Goal: Communication & Community: Ask a question

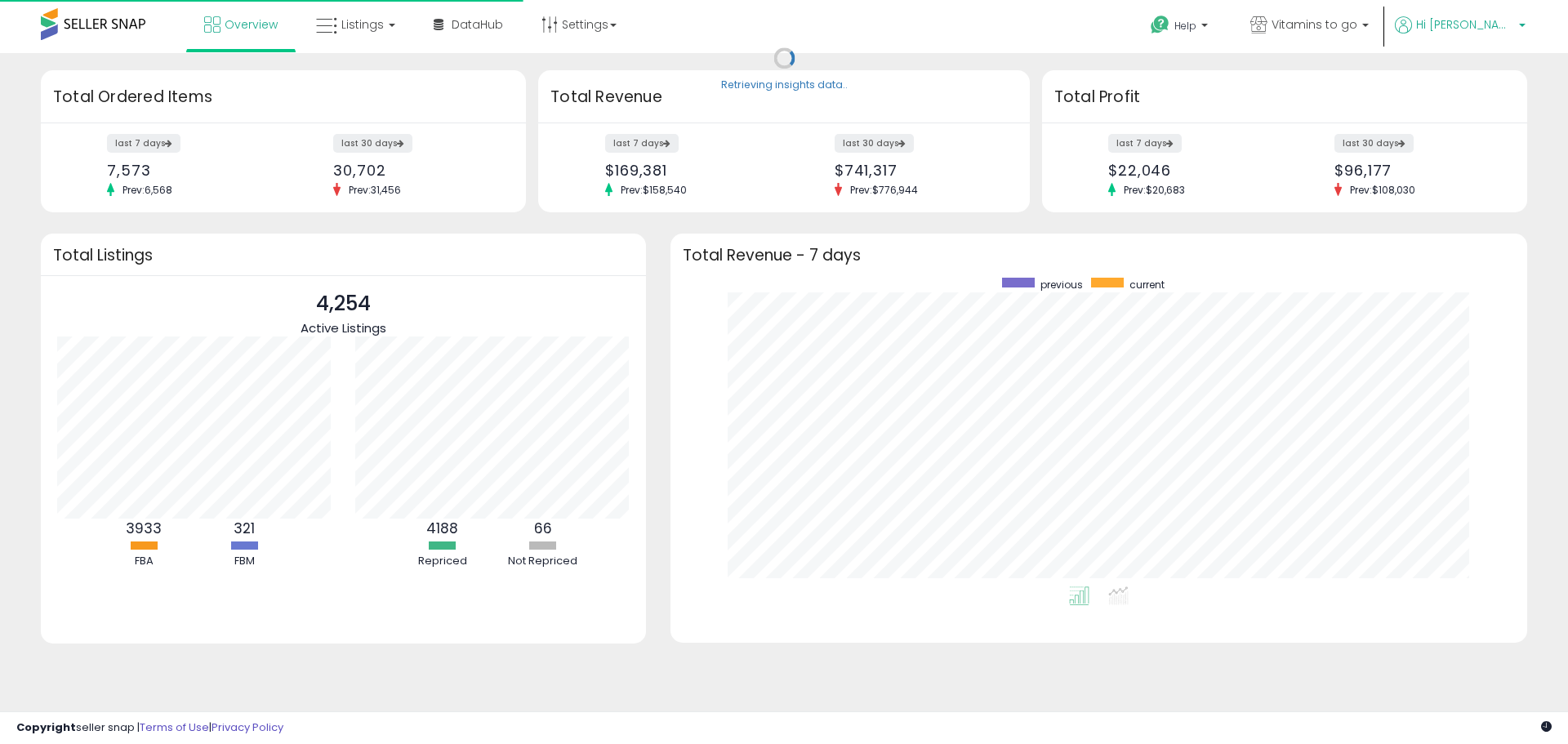
scroll to position [309, 824]
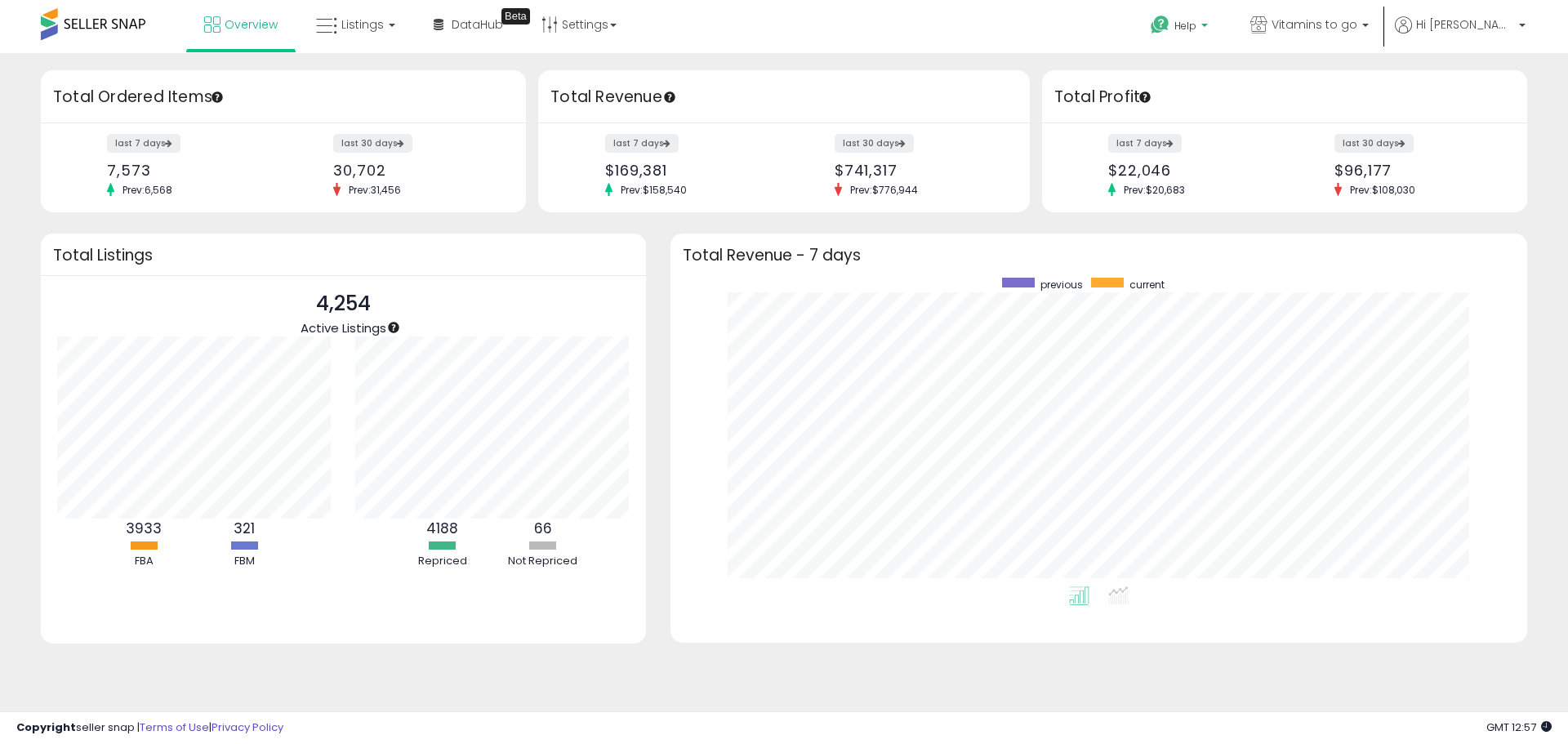
click at [1197, 19] on span "Help" at bounding box center [1185, 26] width 22 height 14
click at [1231, 86] on link "Contact Support" at bounding box center [1198, 87] width 88 height 16
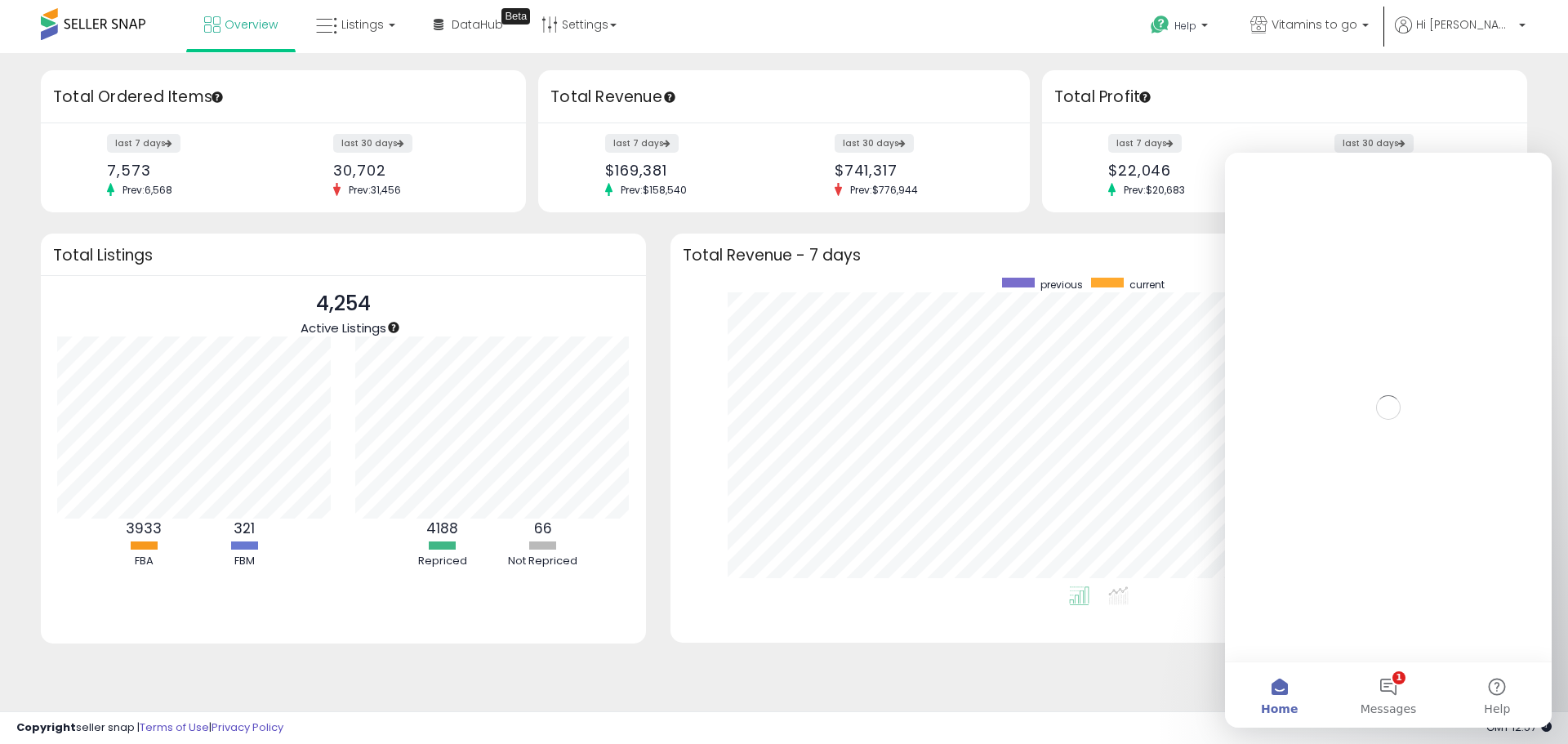
scroll to position [0, 0]
click at [1399, 698] on button "1 Messages" at bounding box center [1388, 695] width 108 height 65
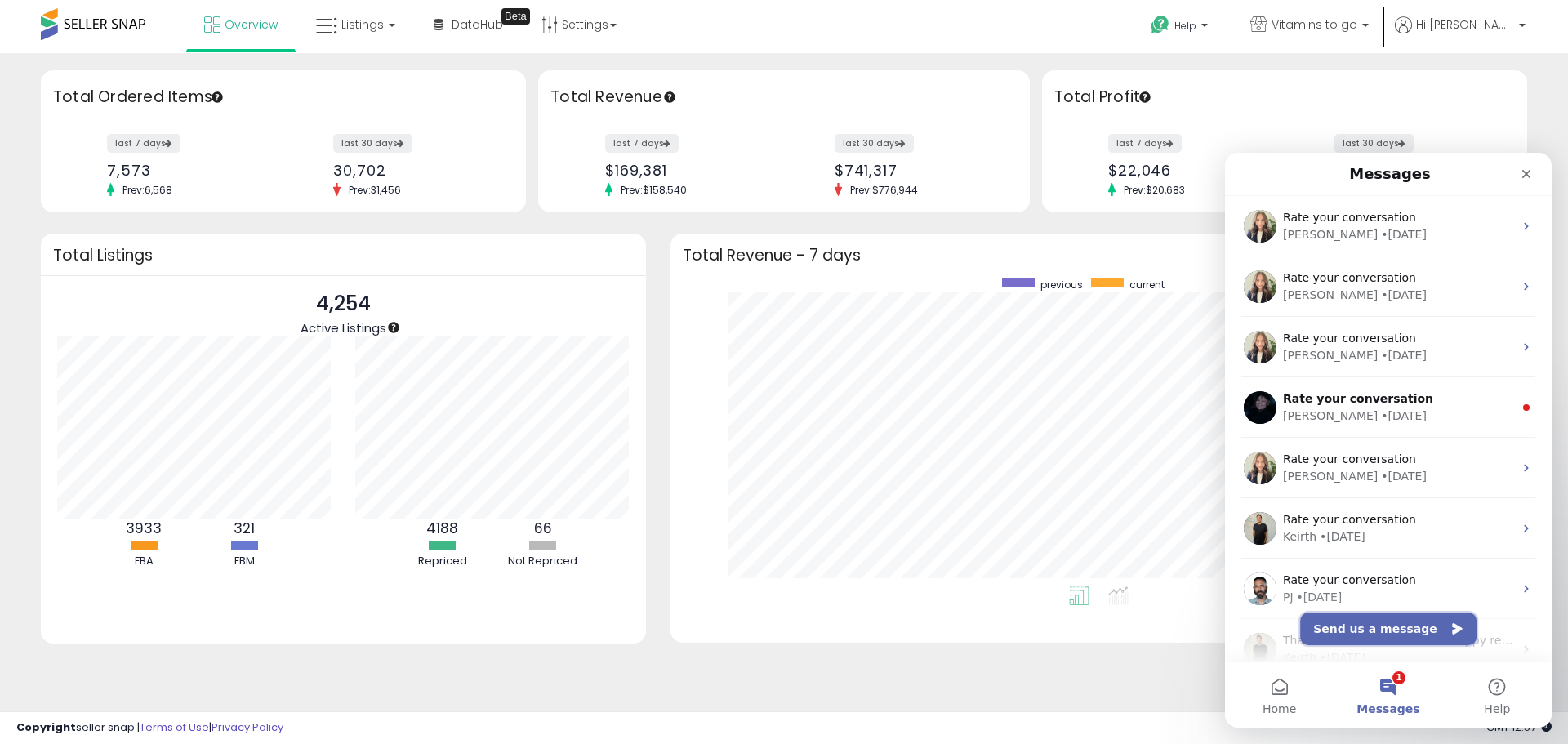
click at [1360, 619] on button "Send us a message" at bounding box center [1388, 628] width 176 height 33
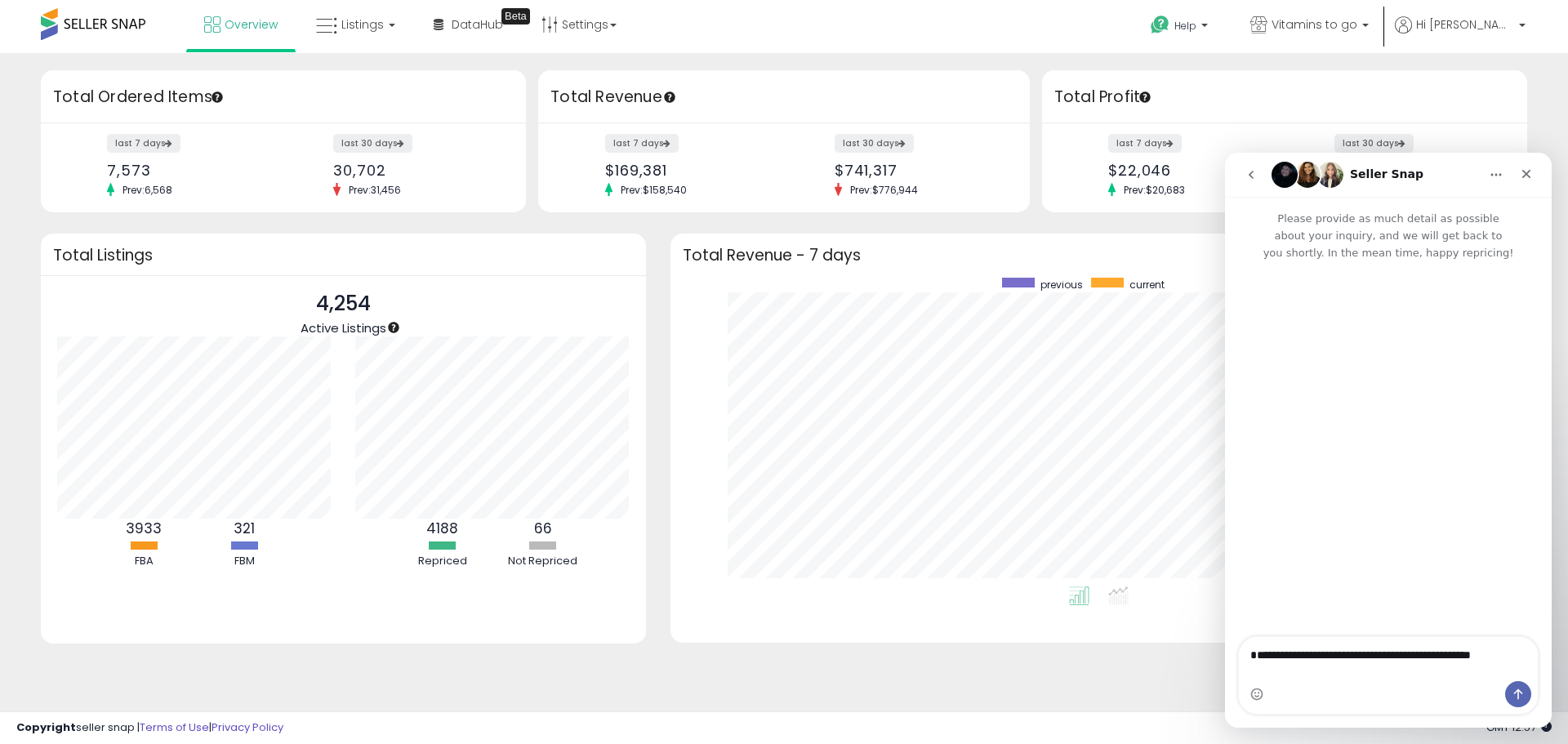
type textarea "**********"
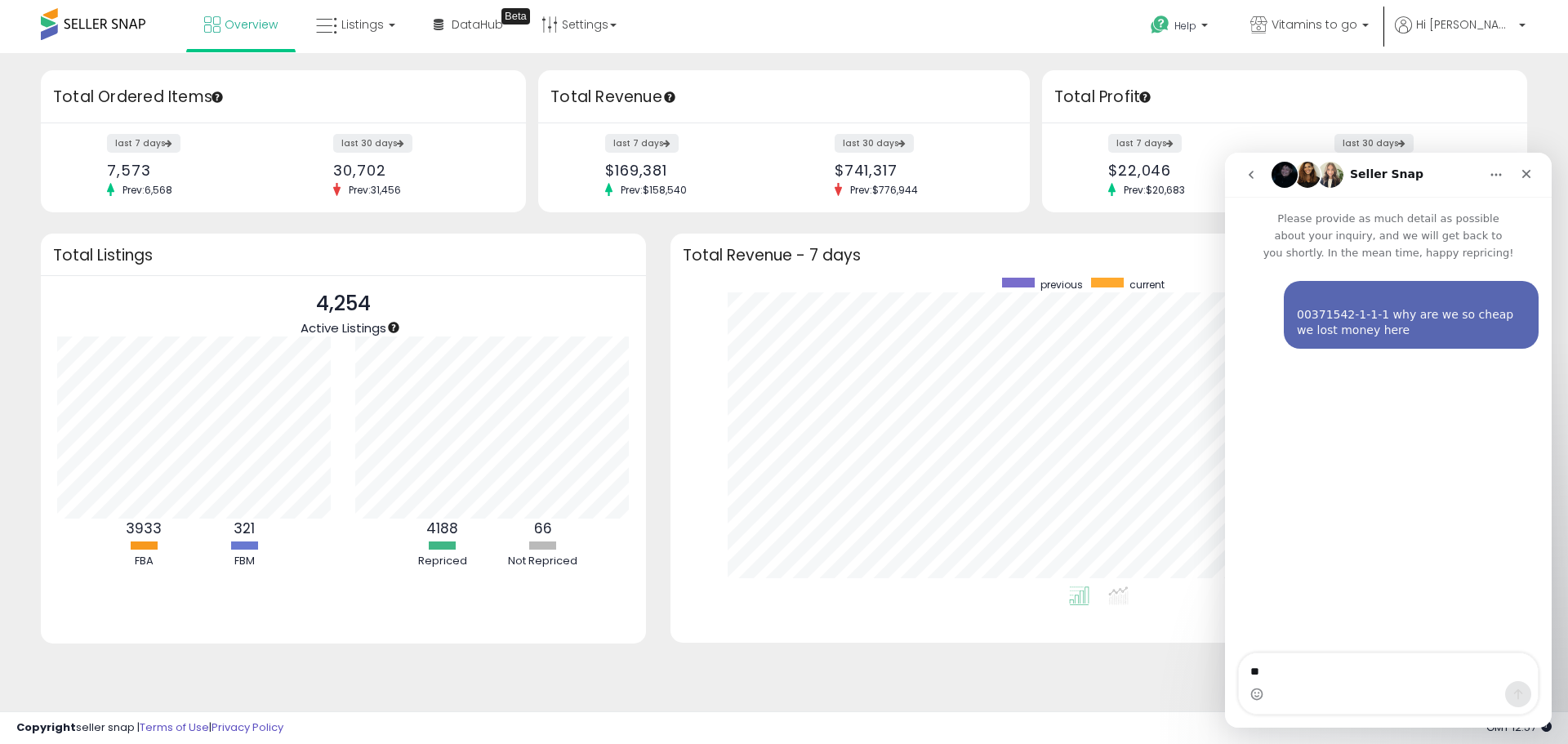
type textarea "**"
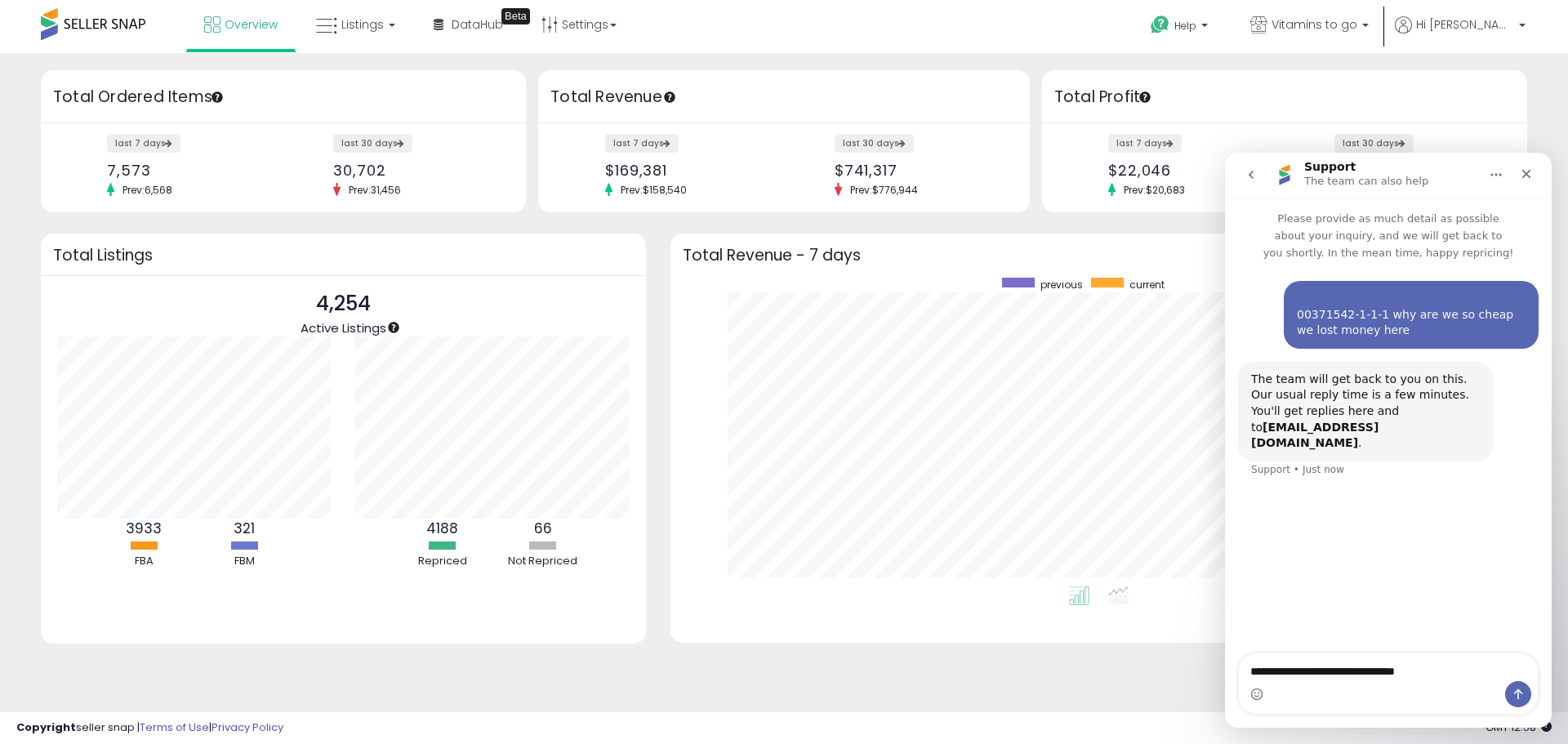
click at [1291, 681] on div "Intercom messenger" at bounding box center [1388, 694] width 299 height 26
click at [1290, 673] on textarea "**********" at bounding box center [1388, 667] width 299 height 28
type textarea "**********"
click at [1287, 429] on b "[EMAIL_ADDRESS][DOMAIN_NAME]" at bounding box center [1315, 434] width 128 height 29
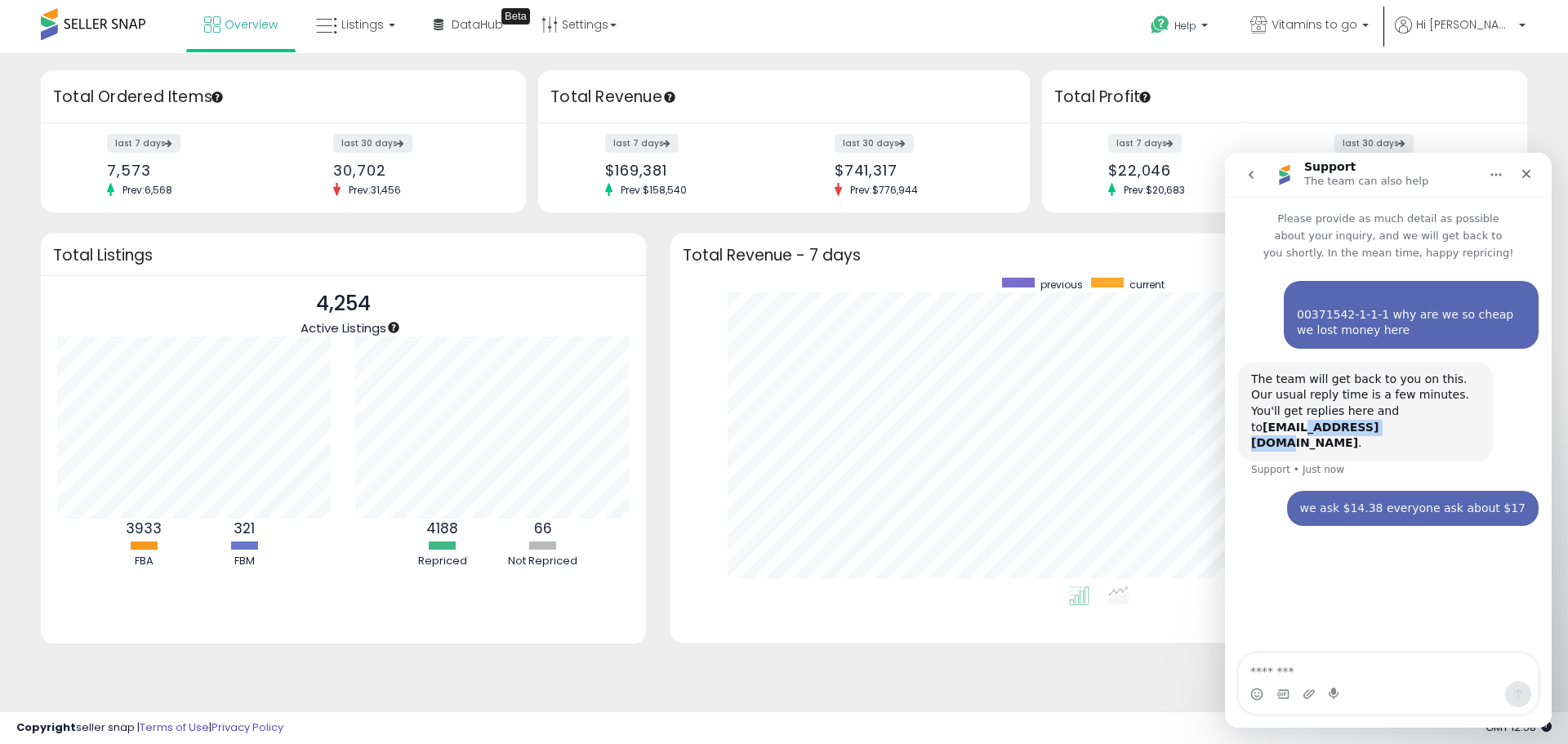
click at [1287, 429] on b "[EMAIL_ADDRESS][DOMAIN_NAME]" at bounding box center [1315, 434] width 128 height 29
click at [1299, 529] on div "we ask $14.38 everyone ask about $17 [PERSON_NAME] • Just now" at bounding box center [1388, 518] width 301 height 55
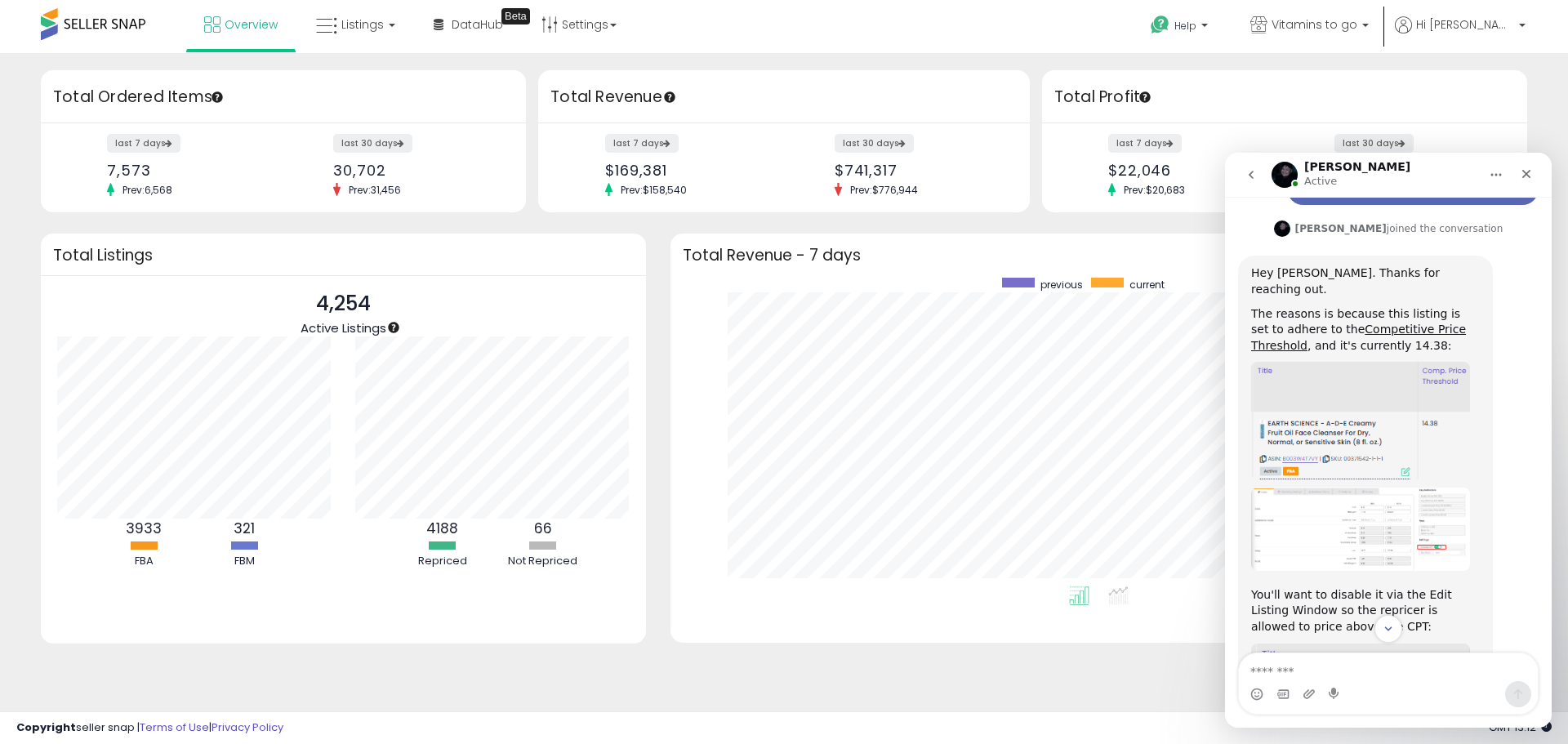
scroll to position [347, 0]
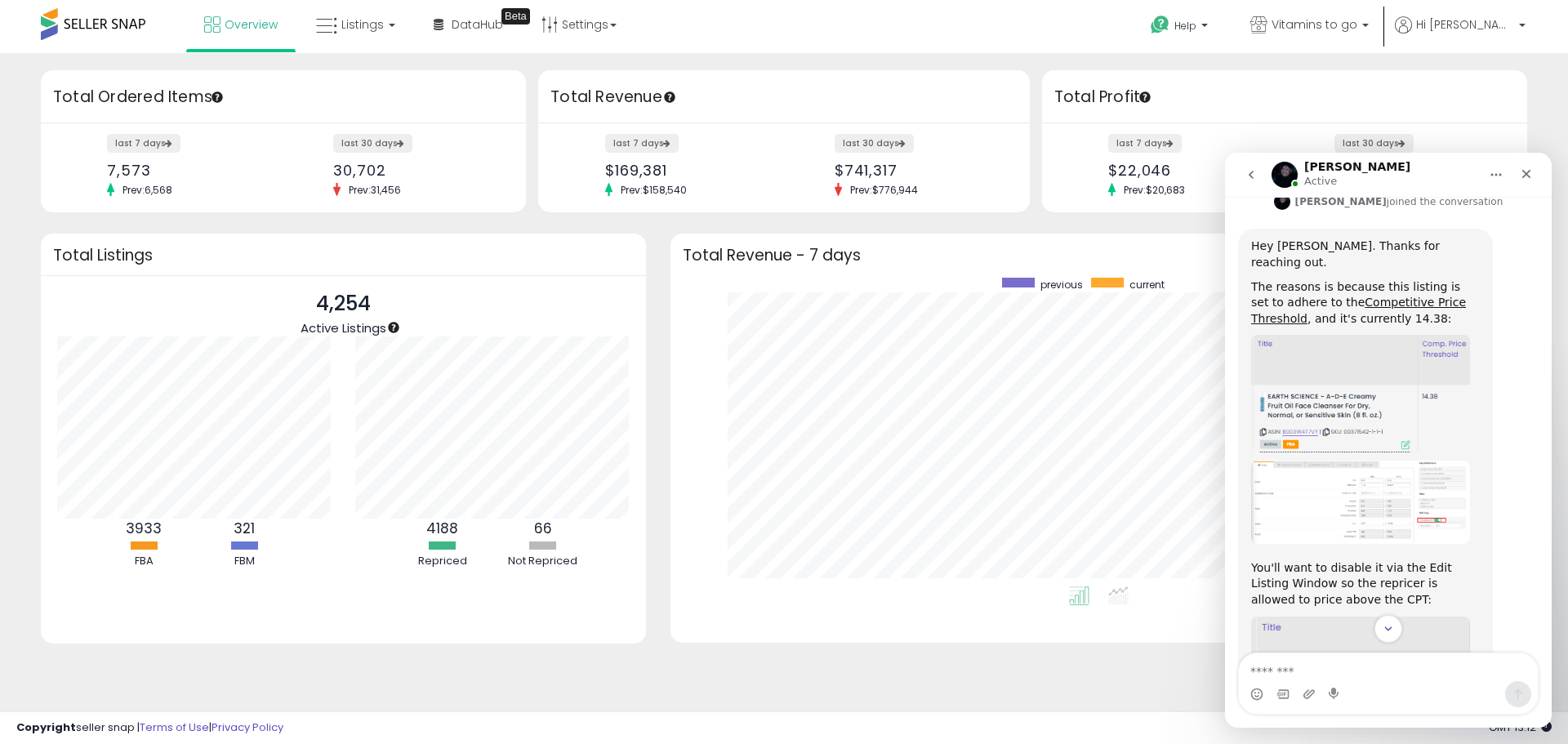
click at [1373, 477] on img "Adam says…" at bounding box center [1360, 502] width 219 height 84
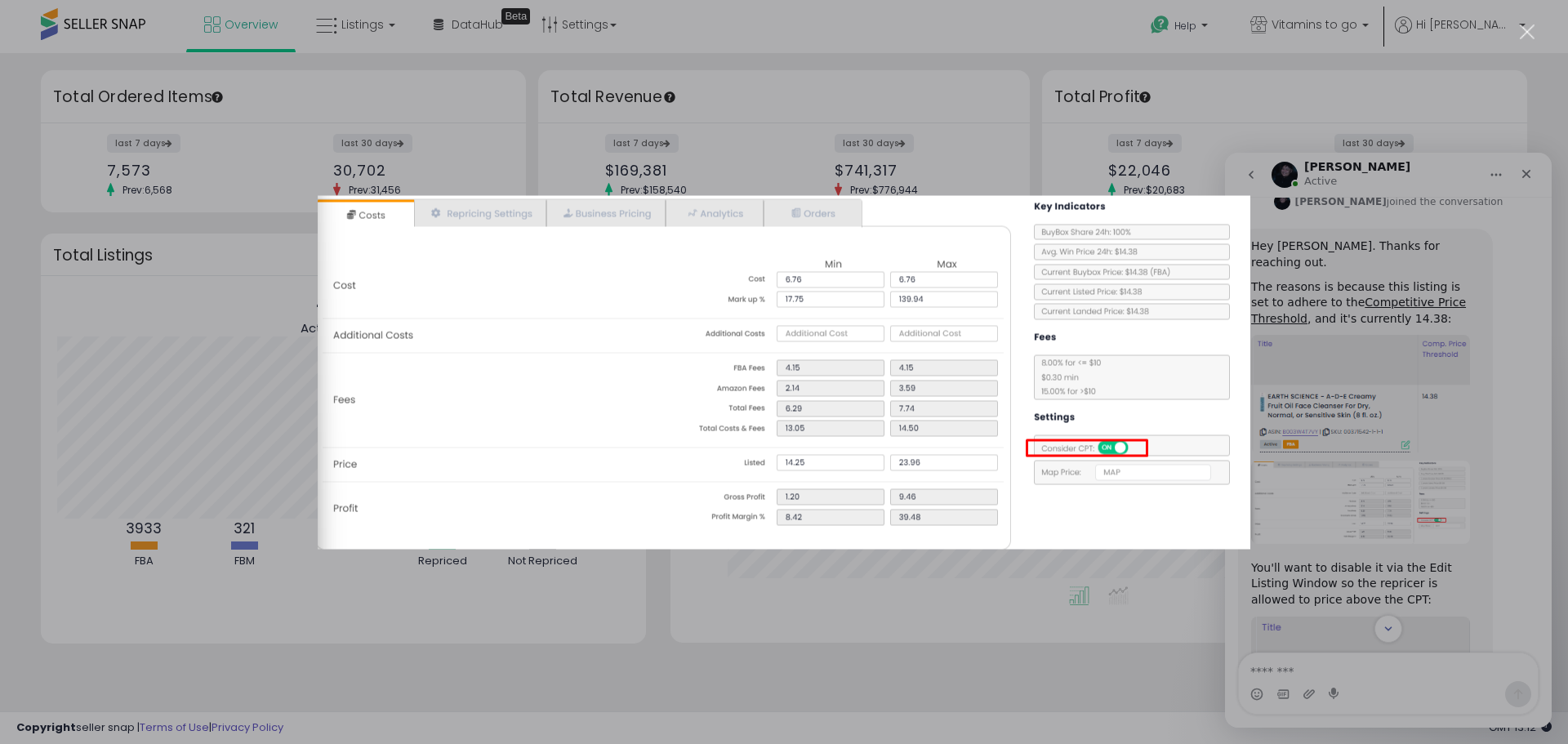
click at [1373, 477] on div "Intercom messenger" at bounding box center [784, 372] width 1568 height 744
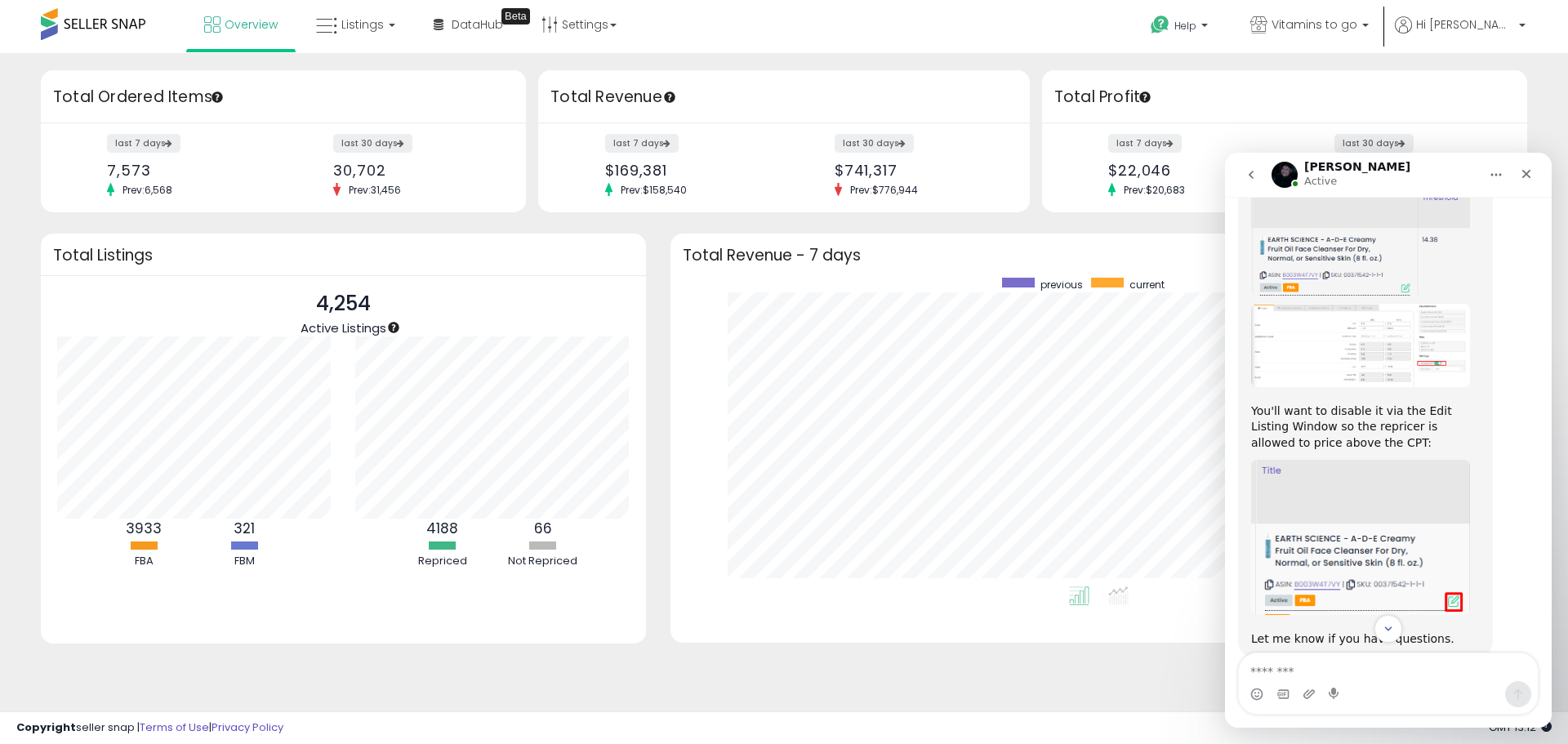
scroll to position [511, 0]
click at [1360, 512] on img "Adam says…" at bounding box center [1360, 530] width 219 height 156
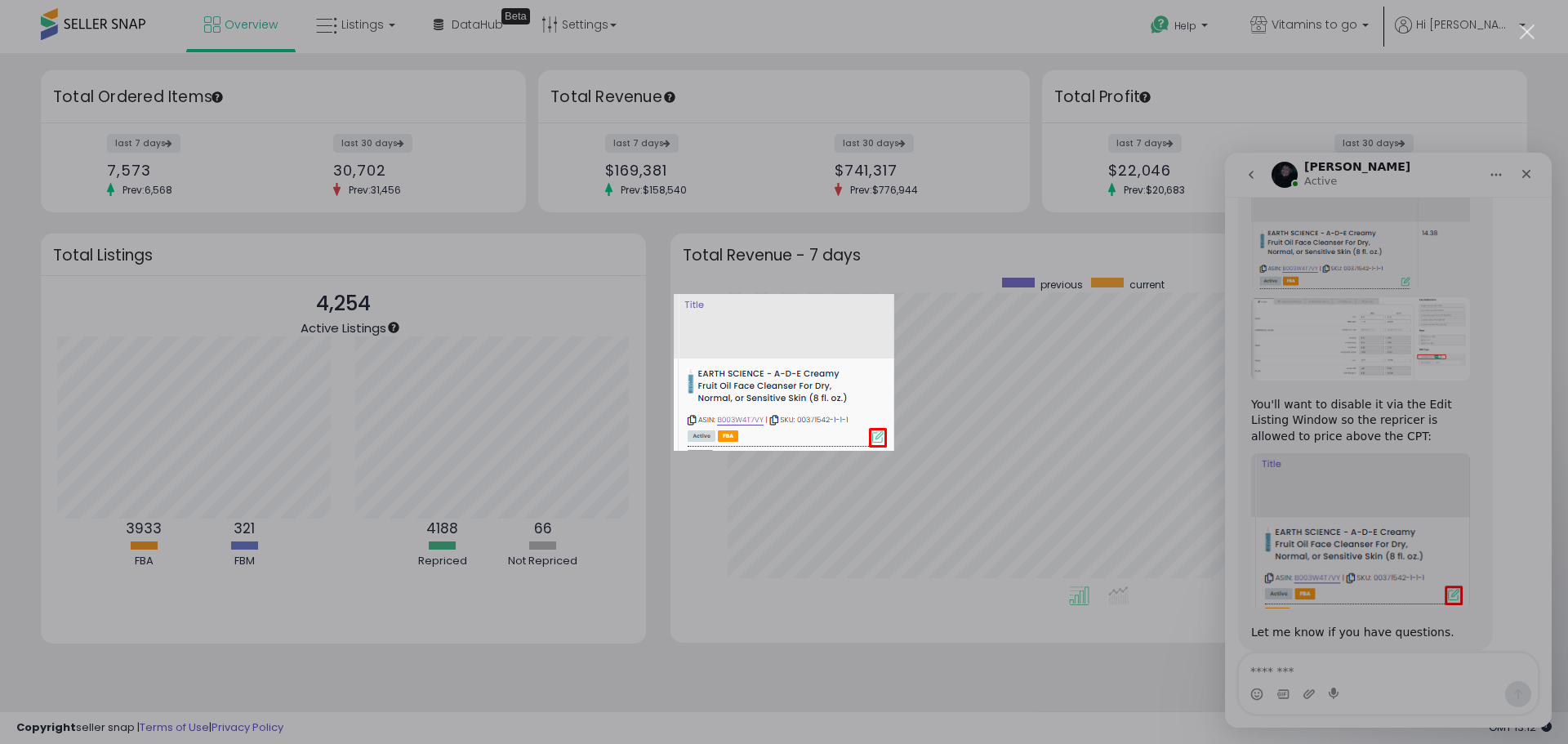
click at [1360, 512] on div "Intercom messenger" at bounding box center [784, 372] width 1568 height 744
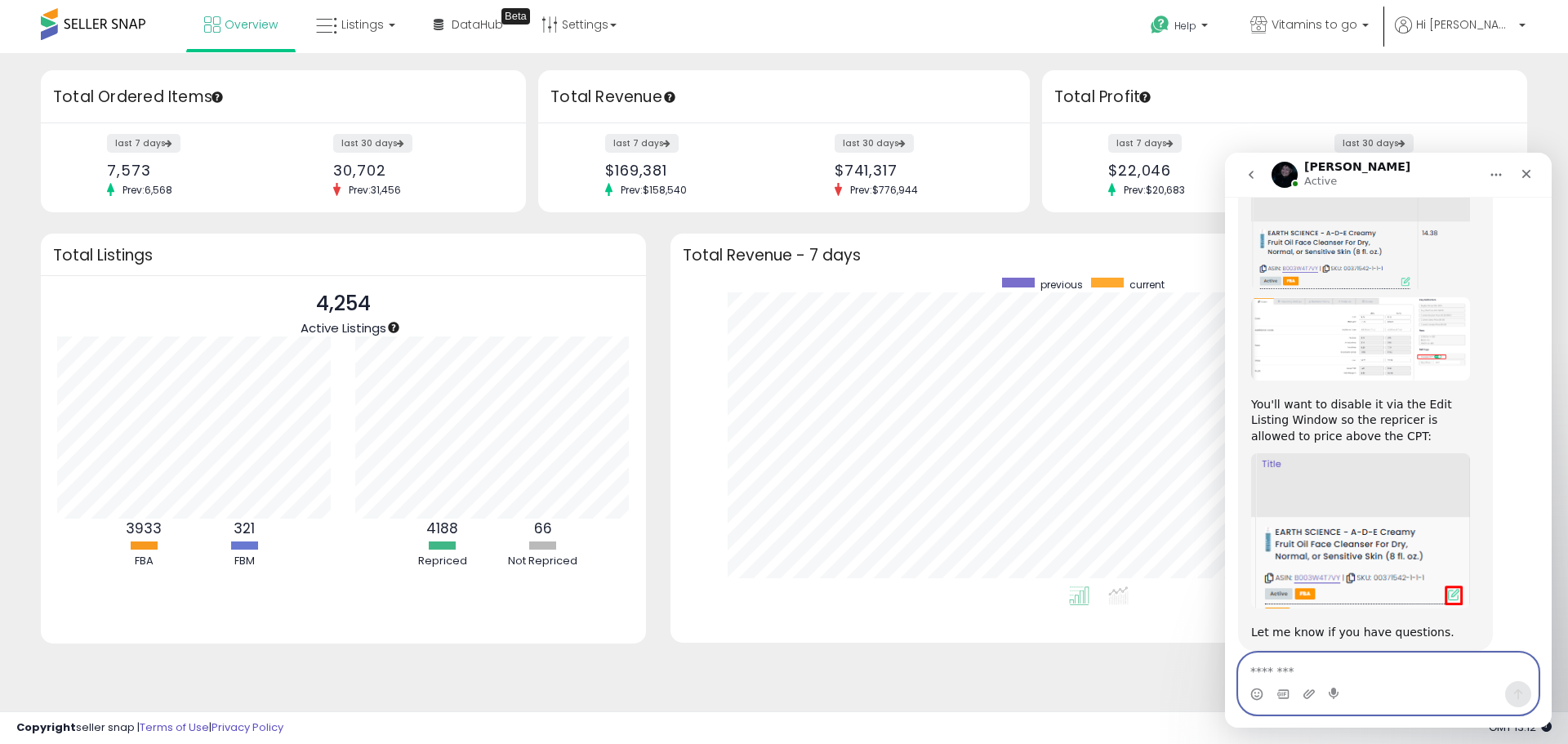
click at [1347, 663] on textarea "Message…" at bounding box center [1388, 667] width 299 height 28
type textarea "**********"
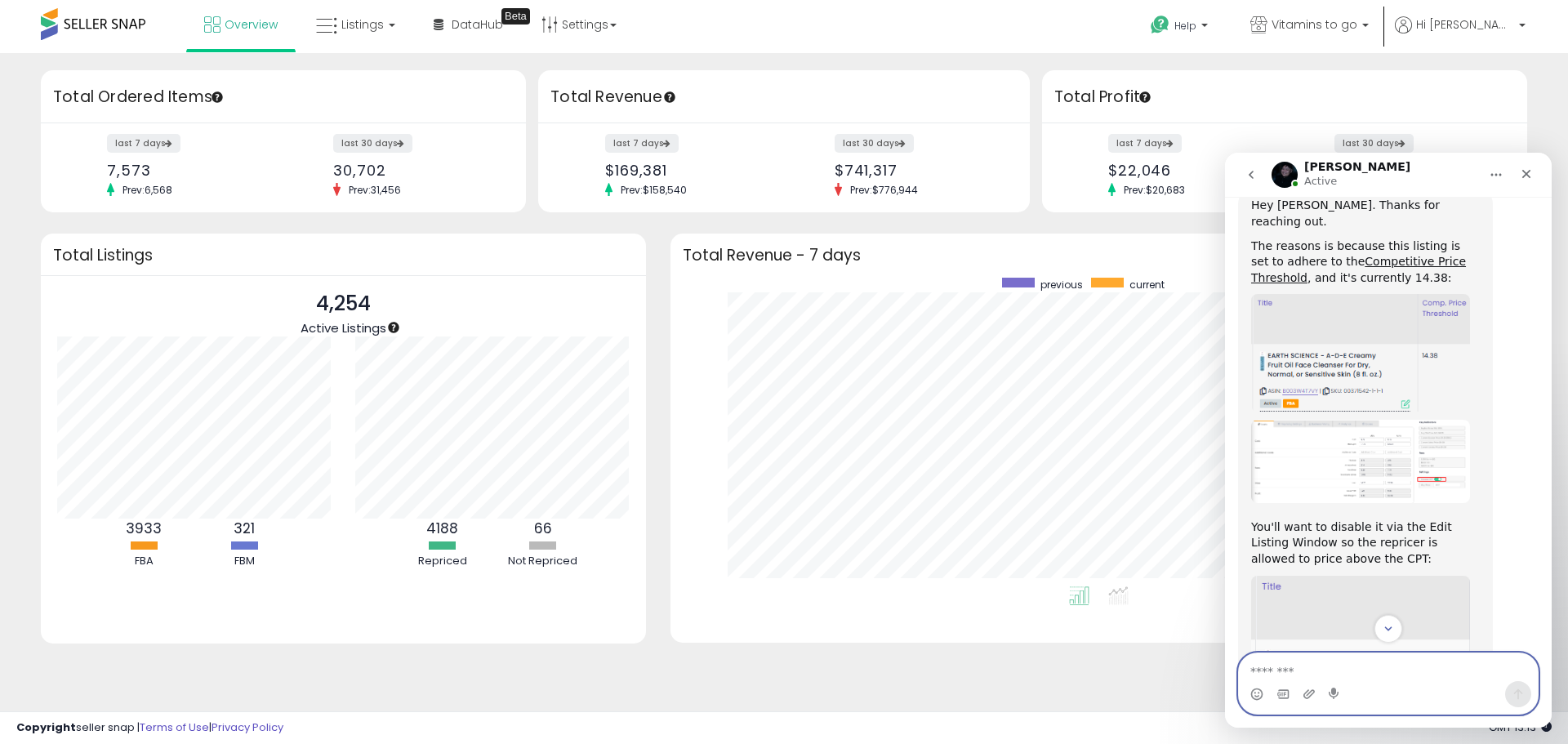
scroll to position [396, 0]
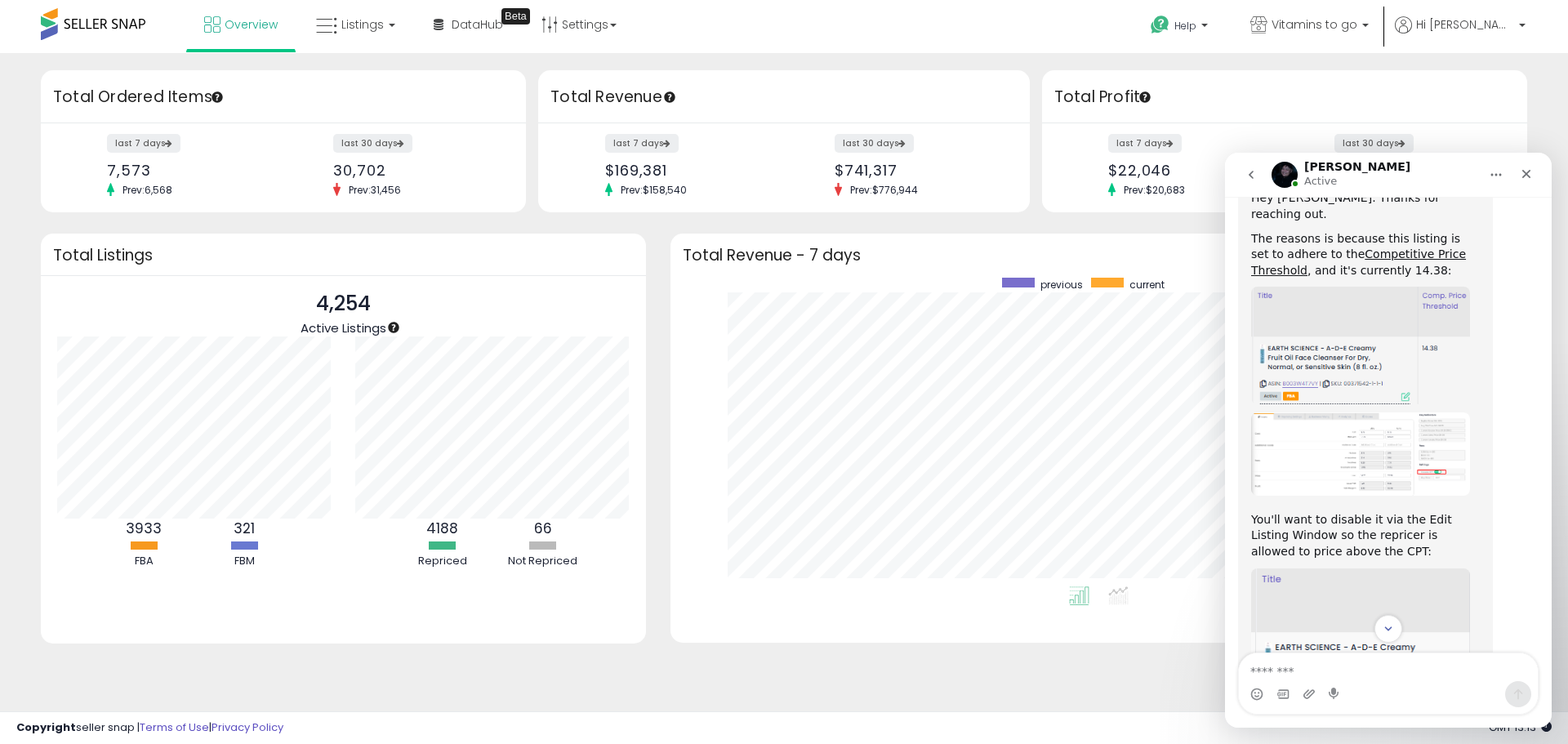
click at [1402, 449] on img "Adam says…" at bounding box center [1360, 454] width 219 height 84
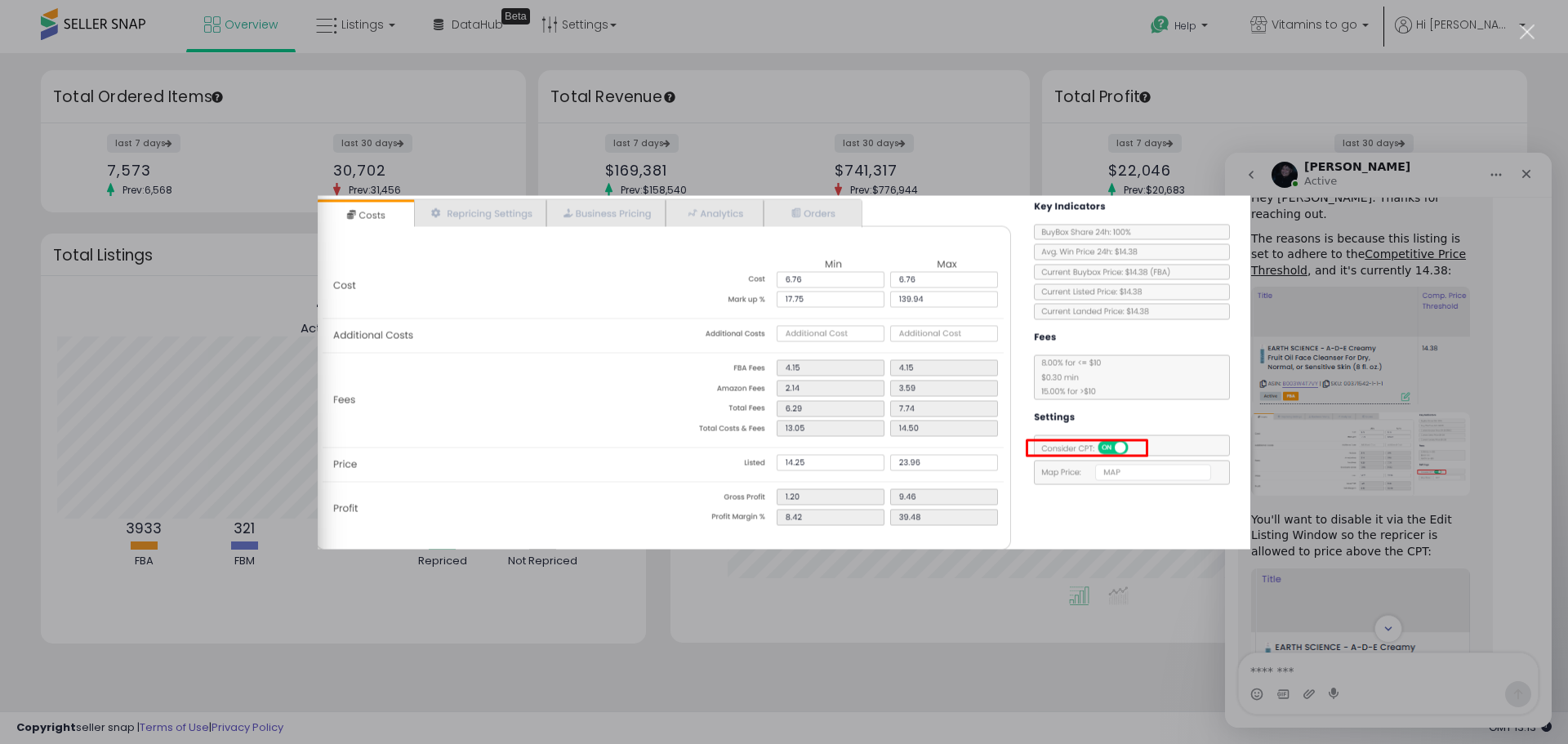
click at [1402, 449] on div "Intercom messenger" at bounding box center [784, 372] width 1568 height 744
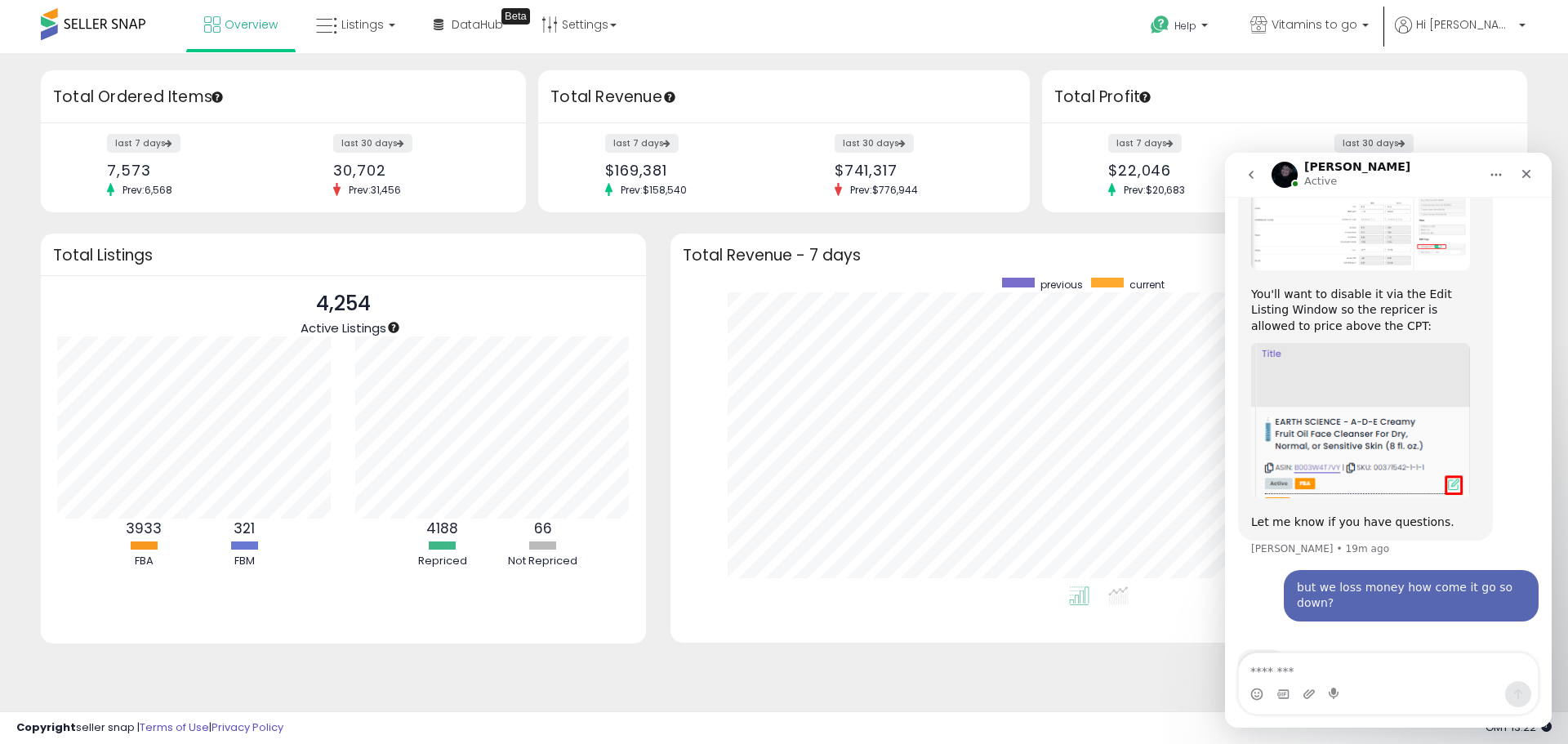
scroll to position [622, 0]
click at [1298, 670] on textarea "Message…" at bounding box center [1388, 667] width 299 height 28
click at [1261, 177] on button "go back" at bounding box center [1250, 174] width 31 height 31
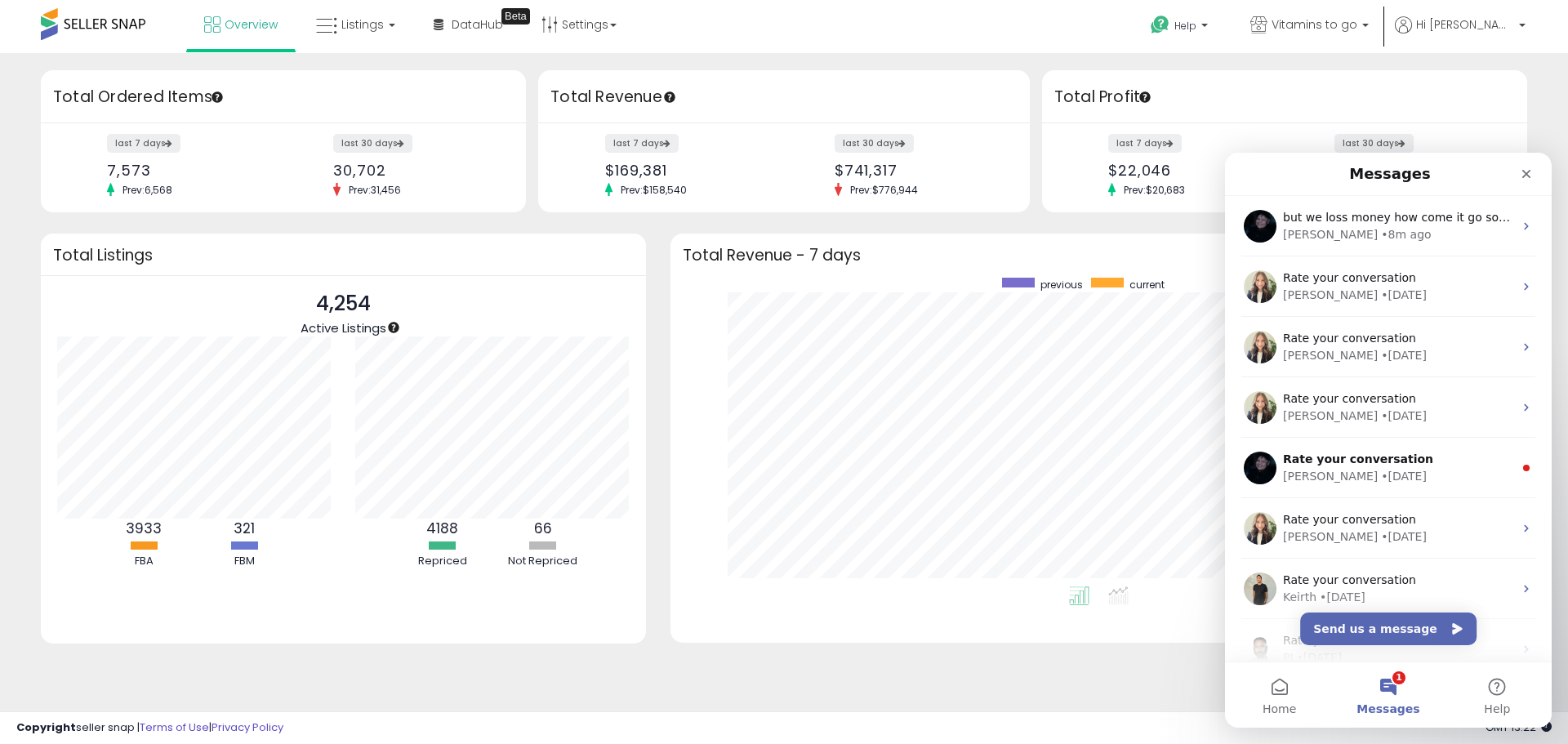
scroll to position [0, 0]
click at [1425, 634] on button "Send us a message" at bounding box center [1388, 628] width 176 height 33
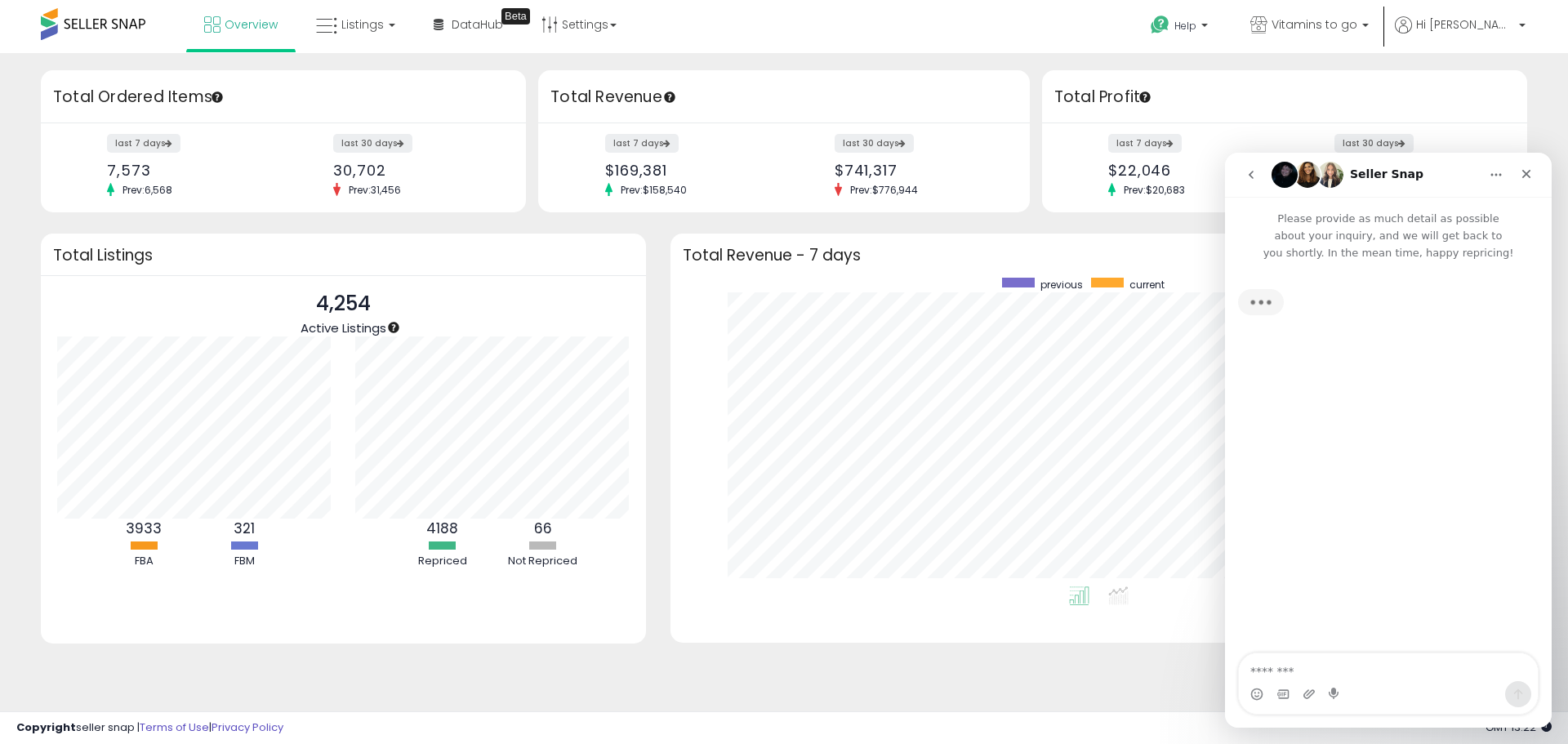
click at [1352, 666] on textarea "Message…" at bounding box center [1388, 667] width 299 height 28
type textarea "**********"
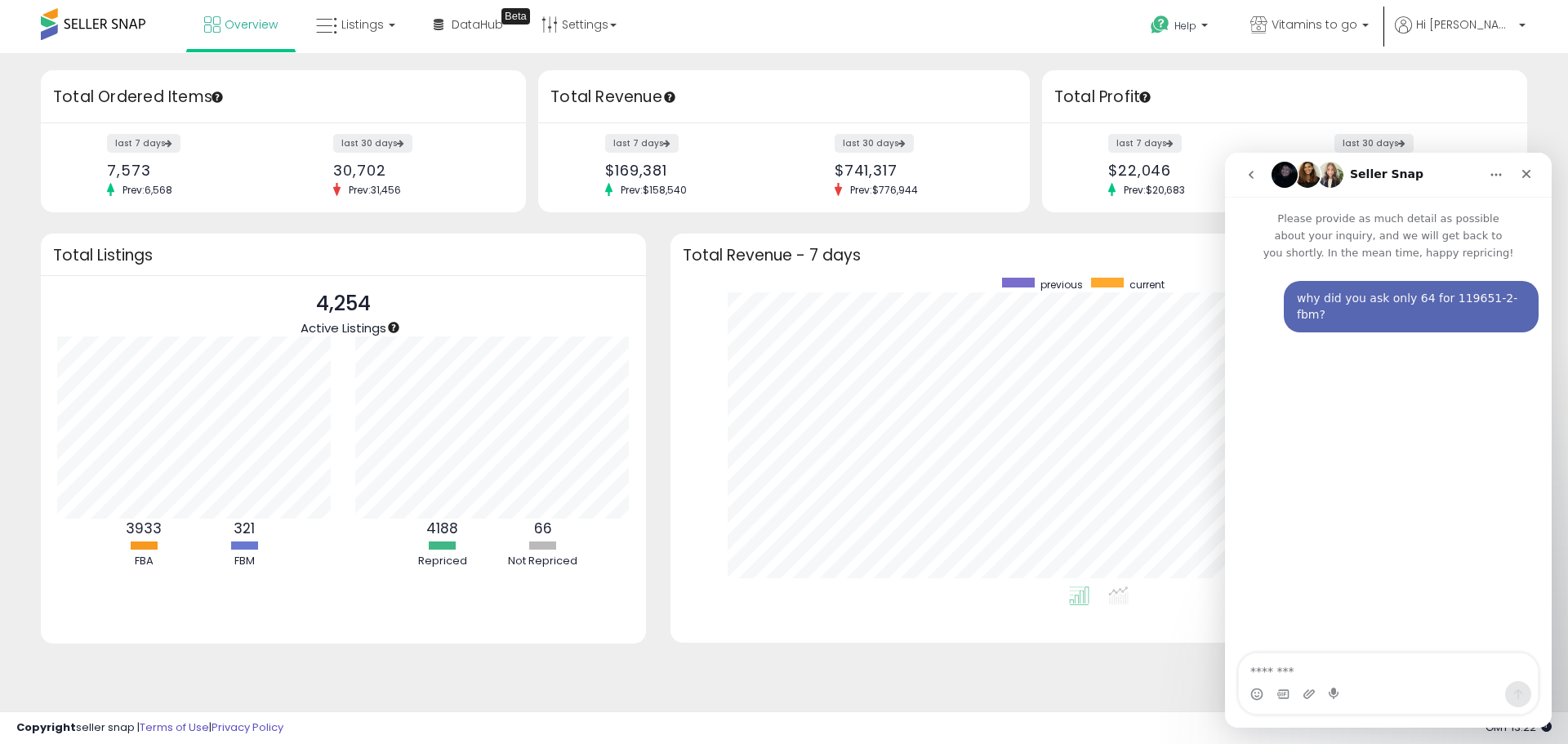
click at [1240, 190] on nav "Seller Snap" at bounding box center [1388, 175] width 326 height 44
click at [1243, 182] on button "go back" at bounding box center [1250, 174] width 31 height 31
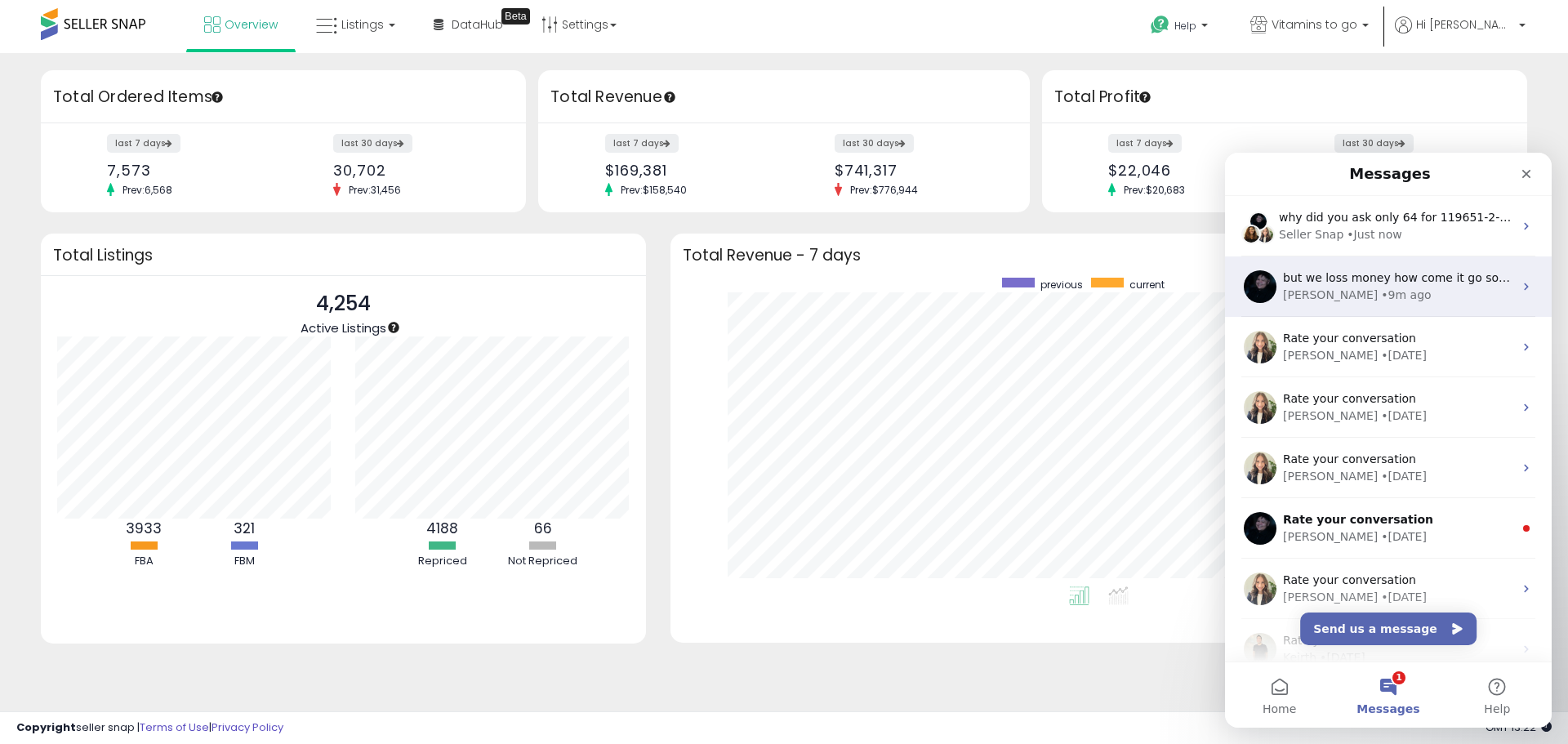
click at [1310, 283] on span "but we loss money how come it go so down?" at bounding box center [1410, 277] width 256 height 13
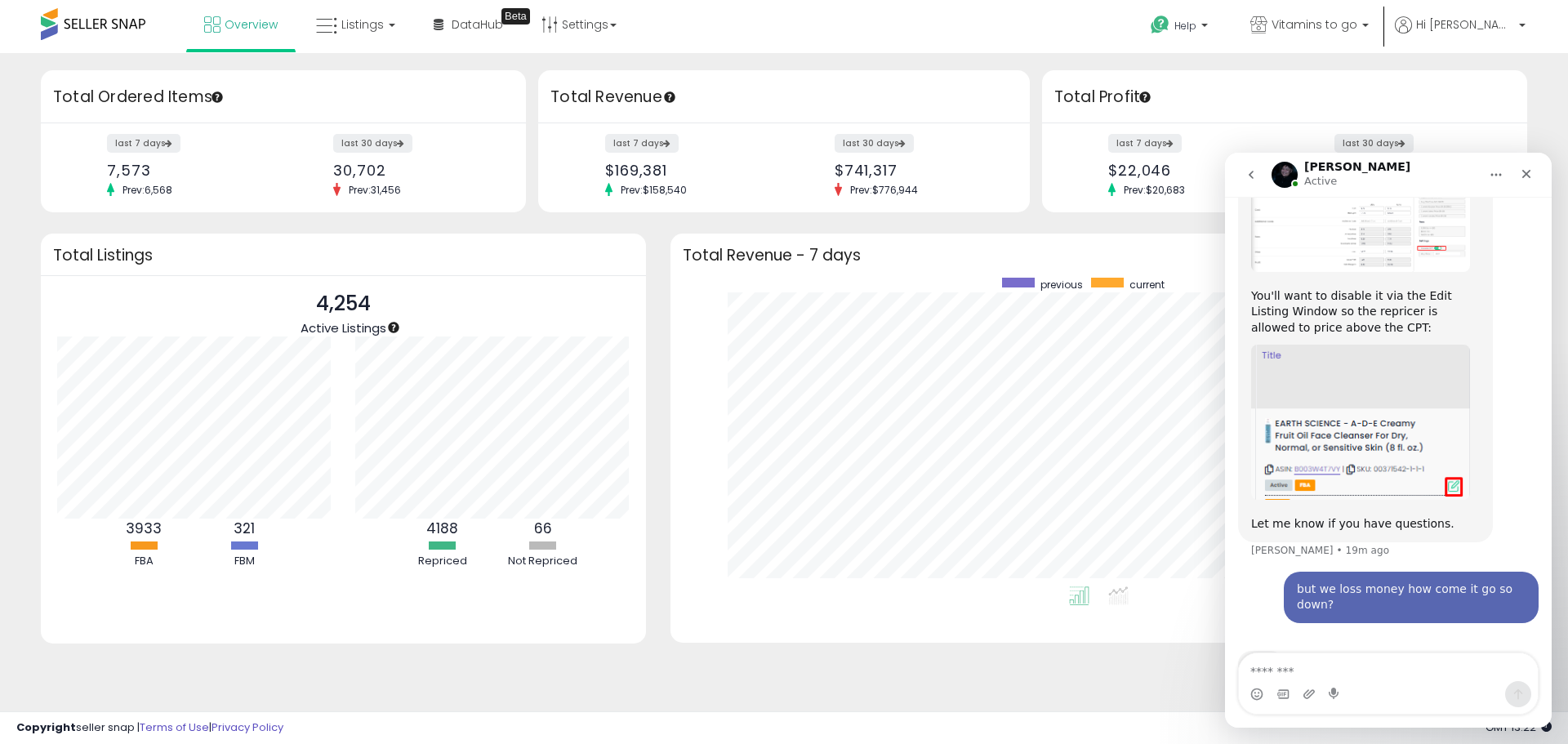
scroll to position [606, 0]
click at [1257, 179] on icon "go back" at bounding box center [1251, 174] width 13 height 13
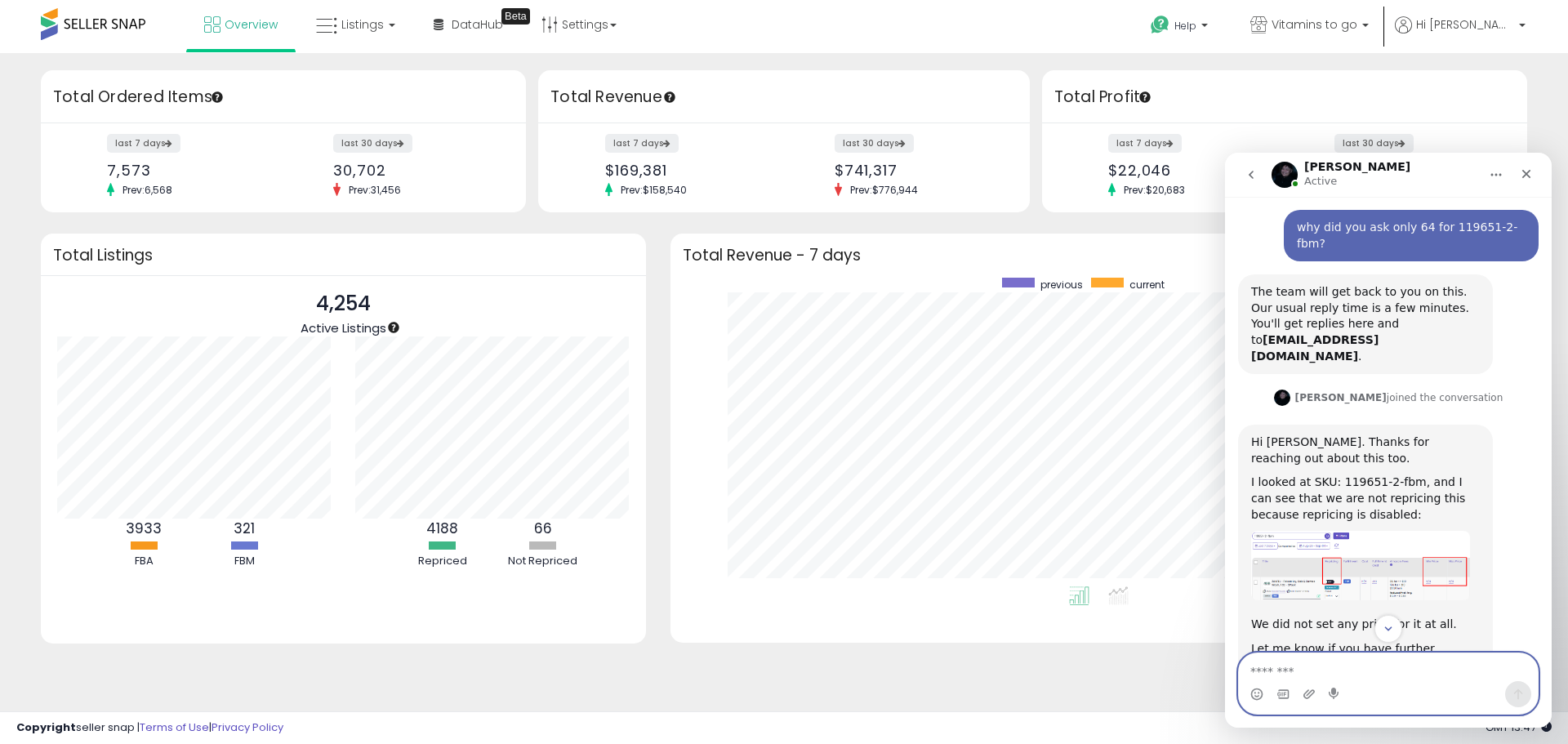
scroll to position [103, 0]
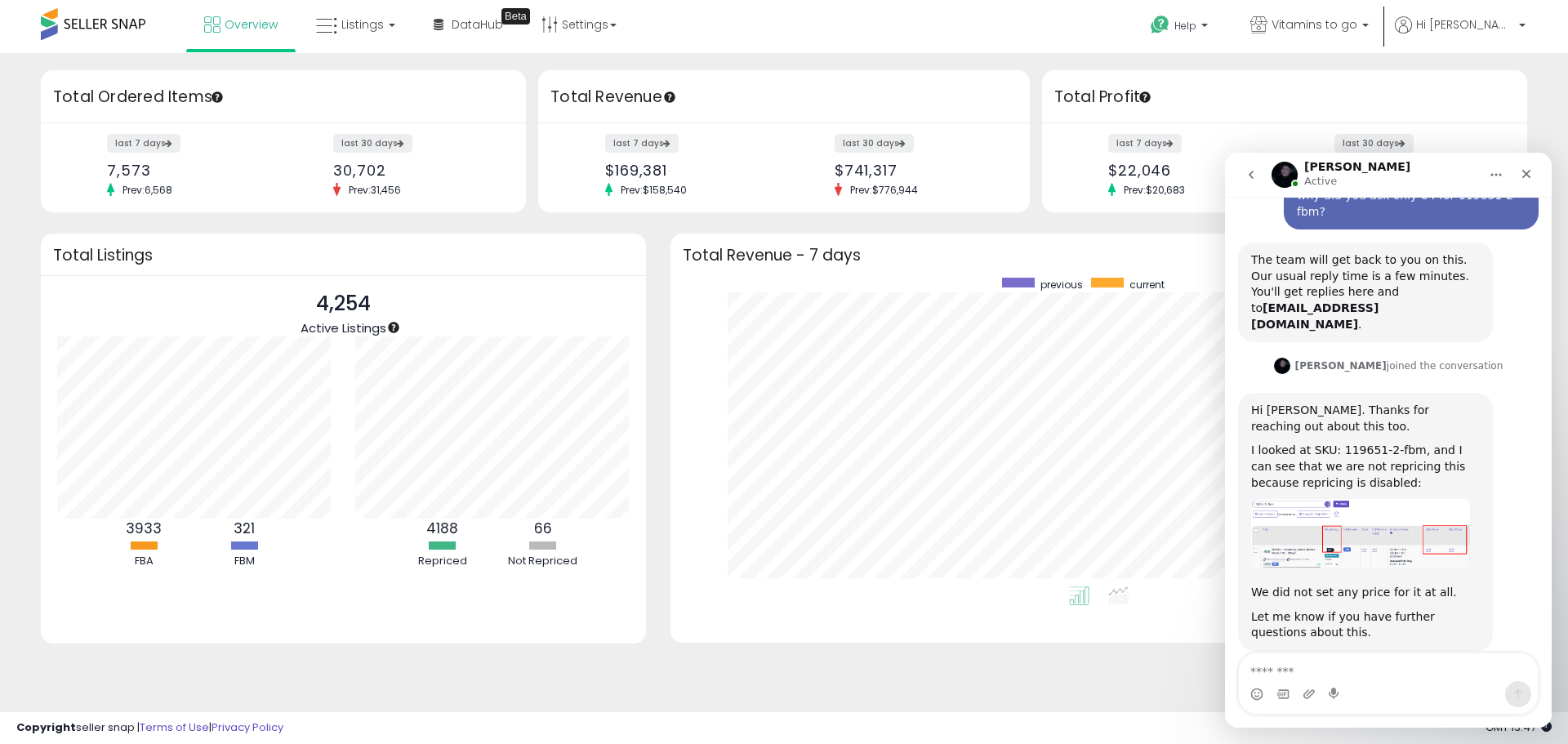
click at [1359, 499] on img "Adam says…" at bounding box center [1360, 533] width 219 height 69
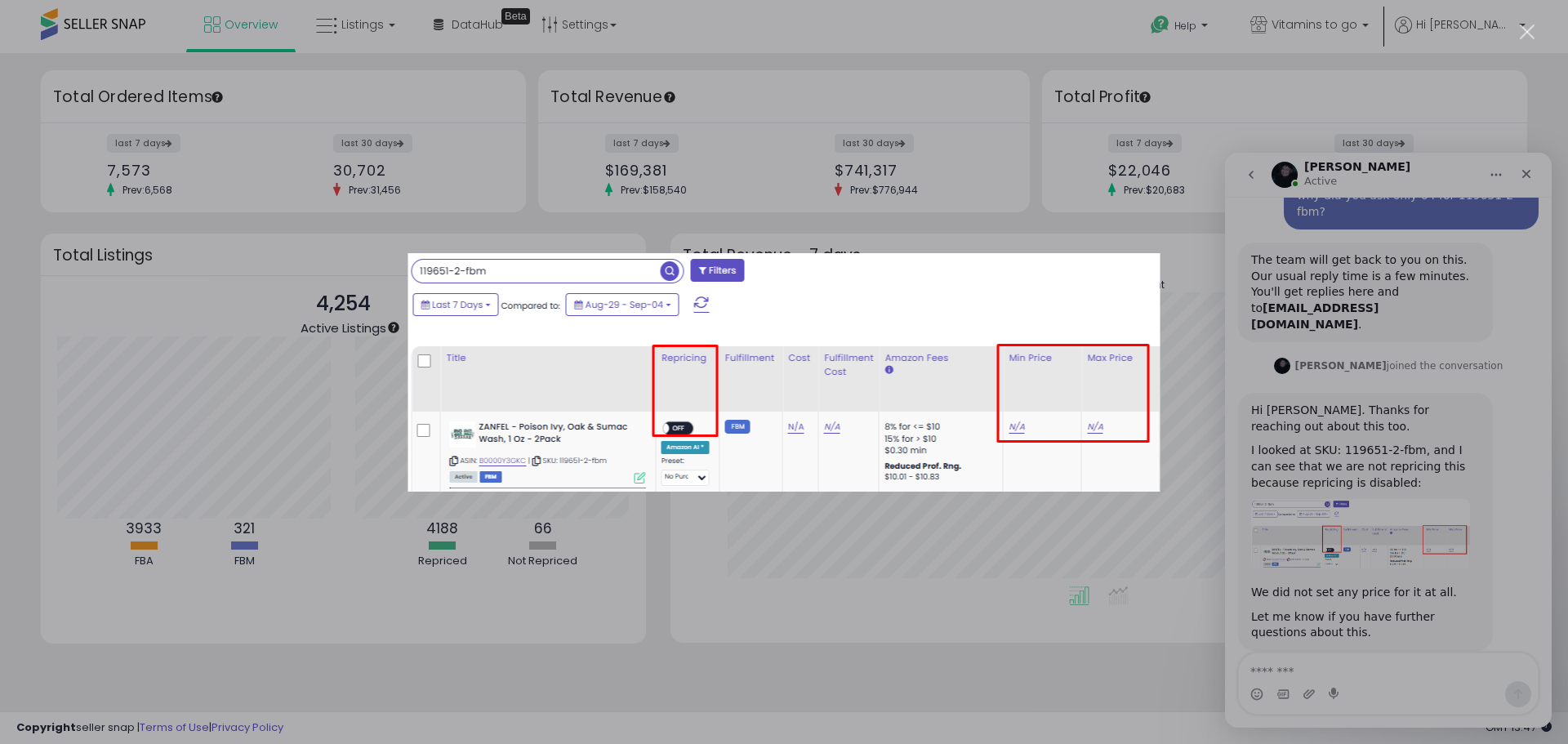
scroll to position [0, 0]
click at [1352, 539] on div "Intercom messenger" at bounding box center [784, 372] width 1568 height 744
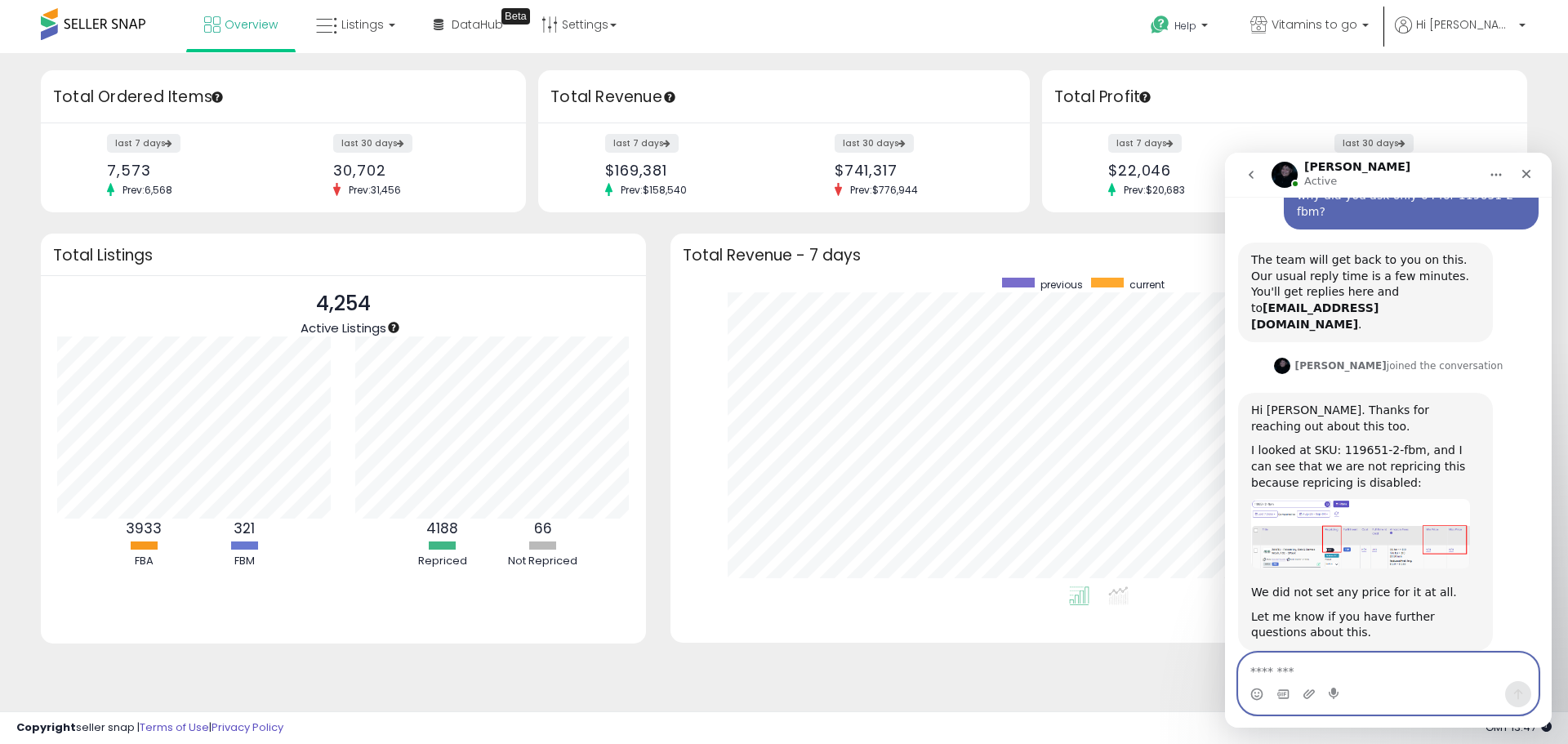
click at [1313, 665] on textarea "Message…" at bounding box center [1388, 667] width 299 height 28
type textarea "**********"
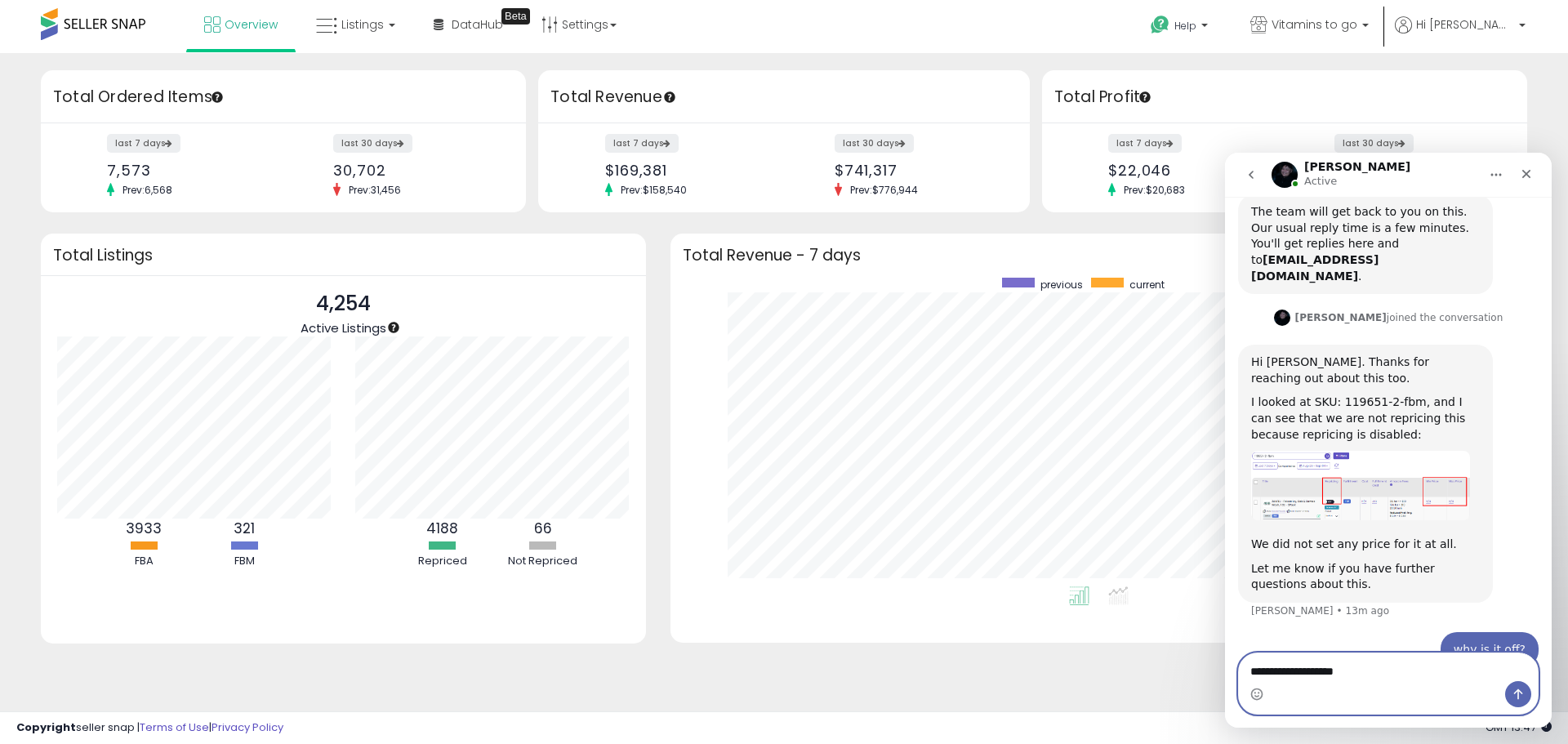
type textarea "**********"
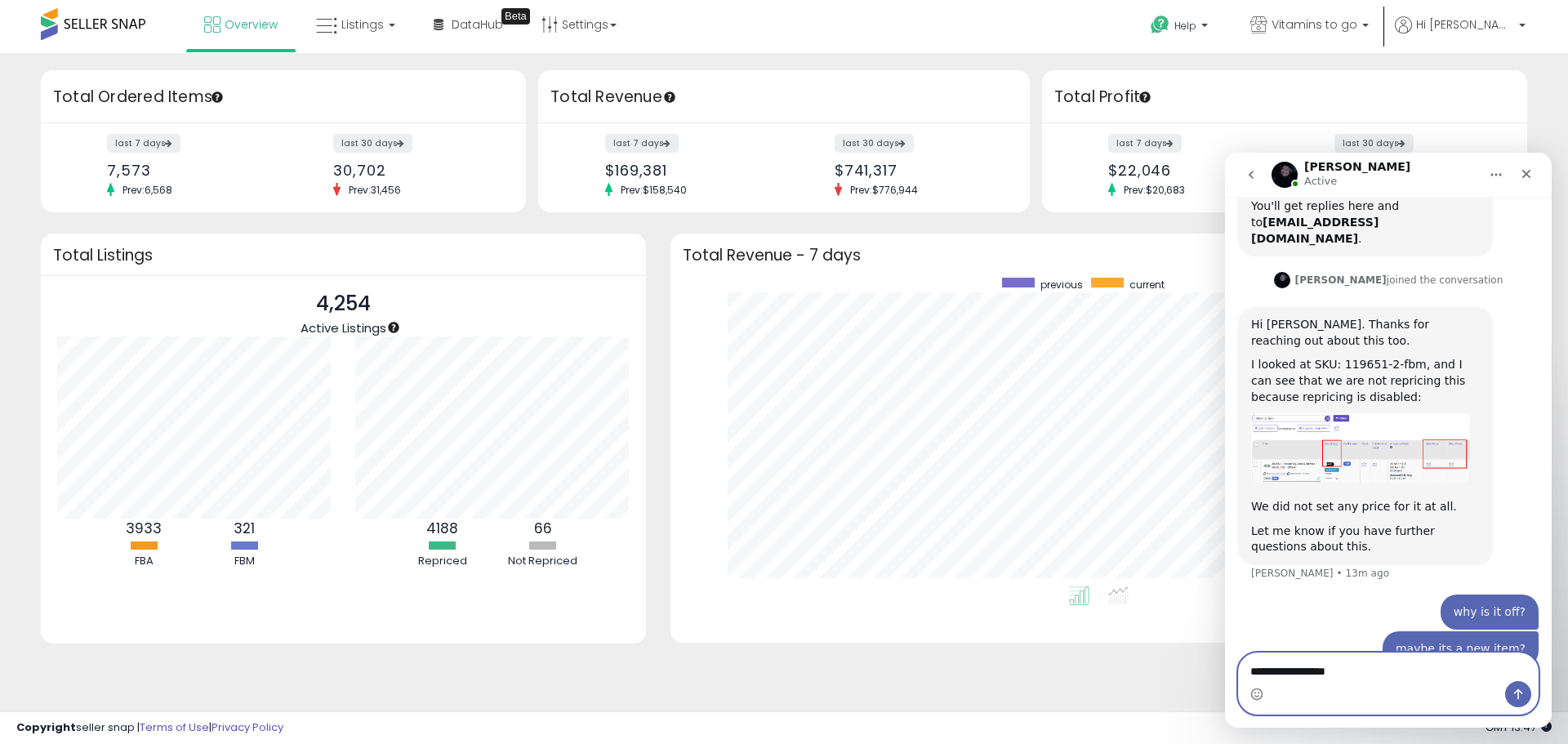
type textarea "**********"
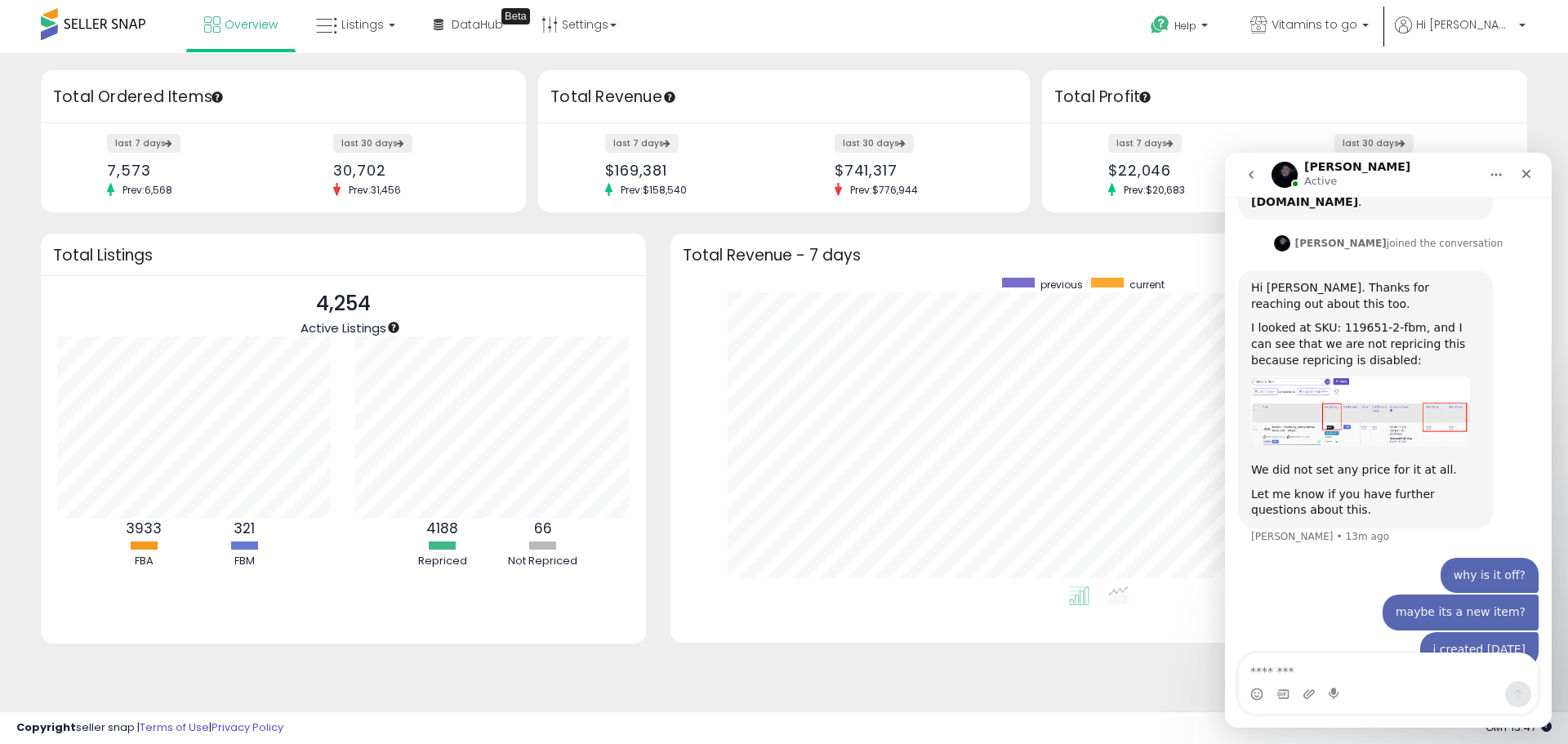
click at [1260, 163] on button "go back" at bounding box center [1250, 174] width 31 height 31
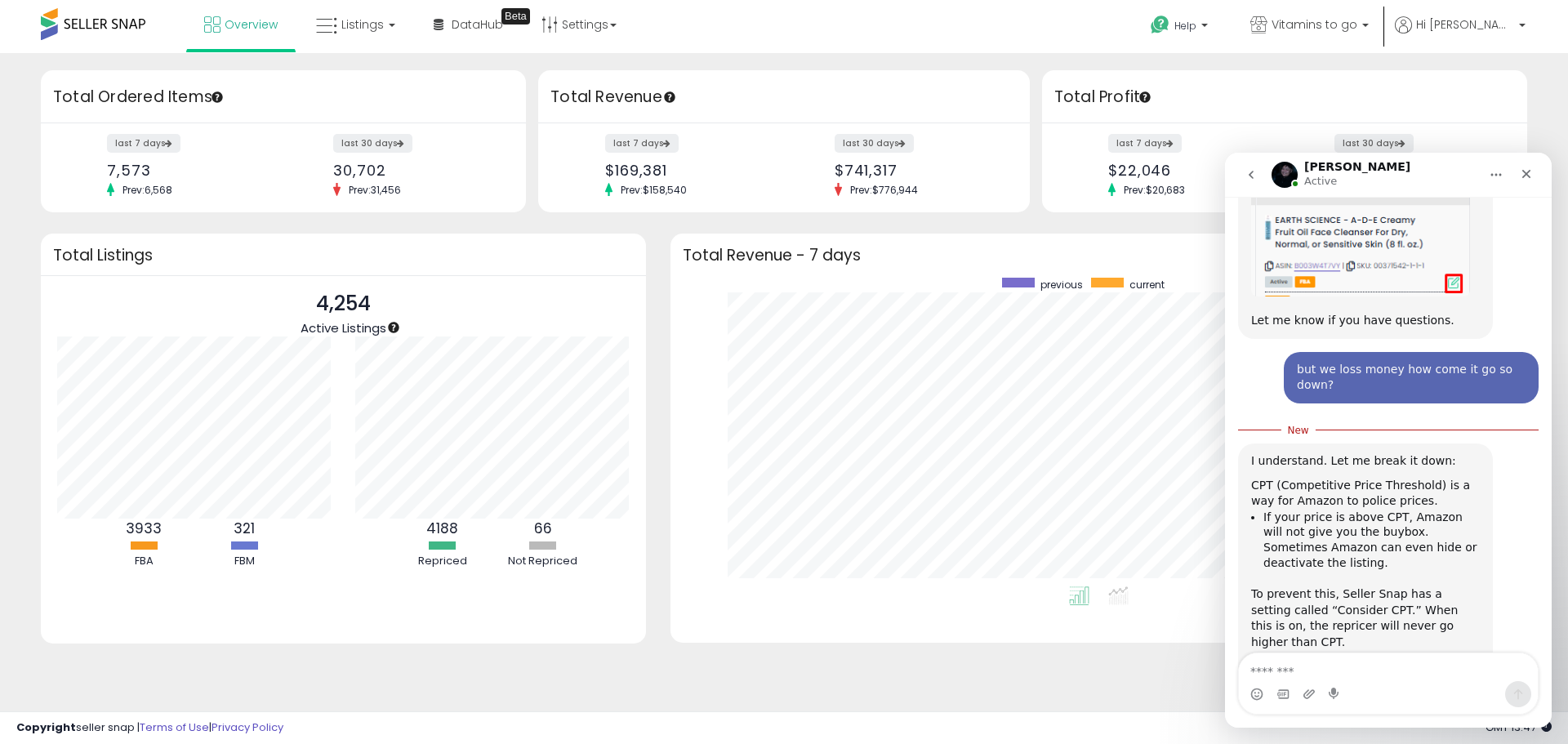
scroll to position [858, 0]
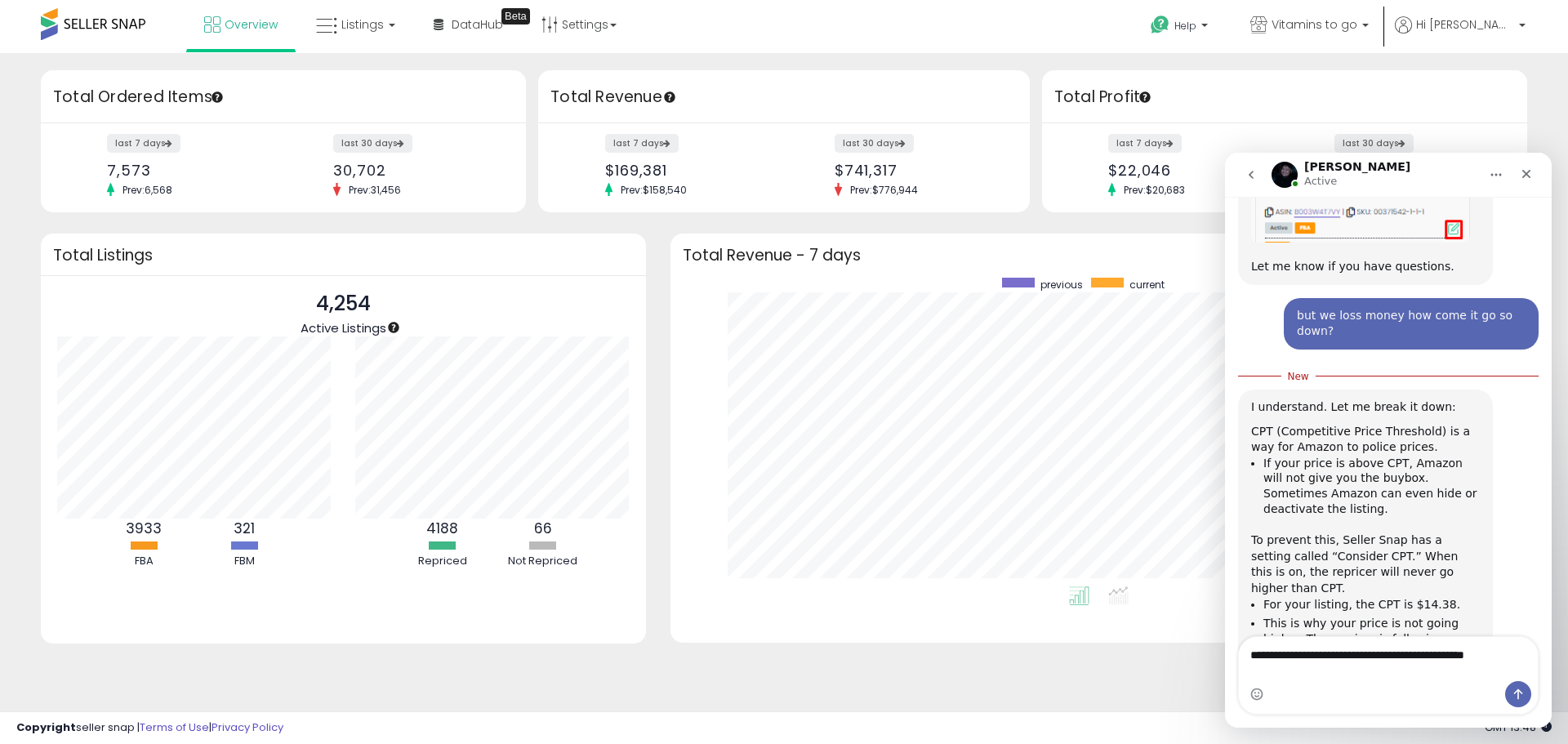
type textarea "**********"
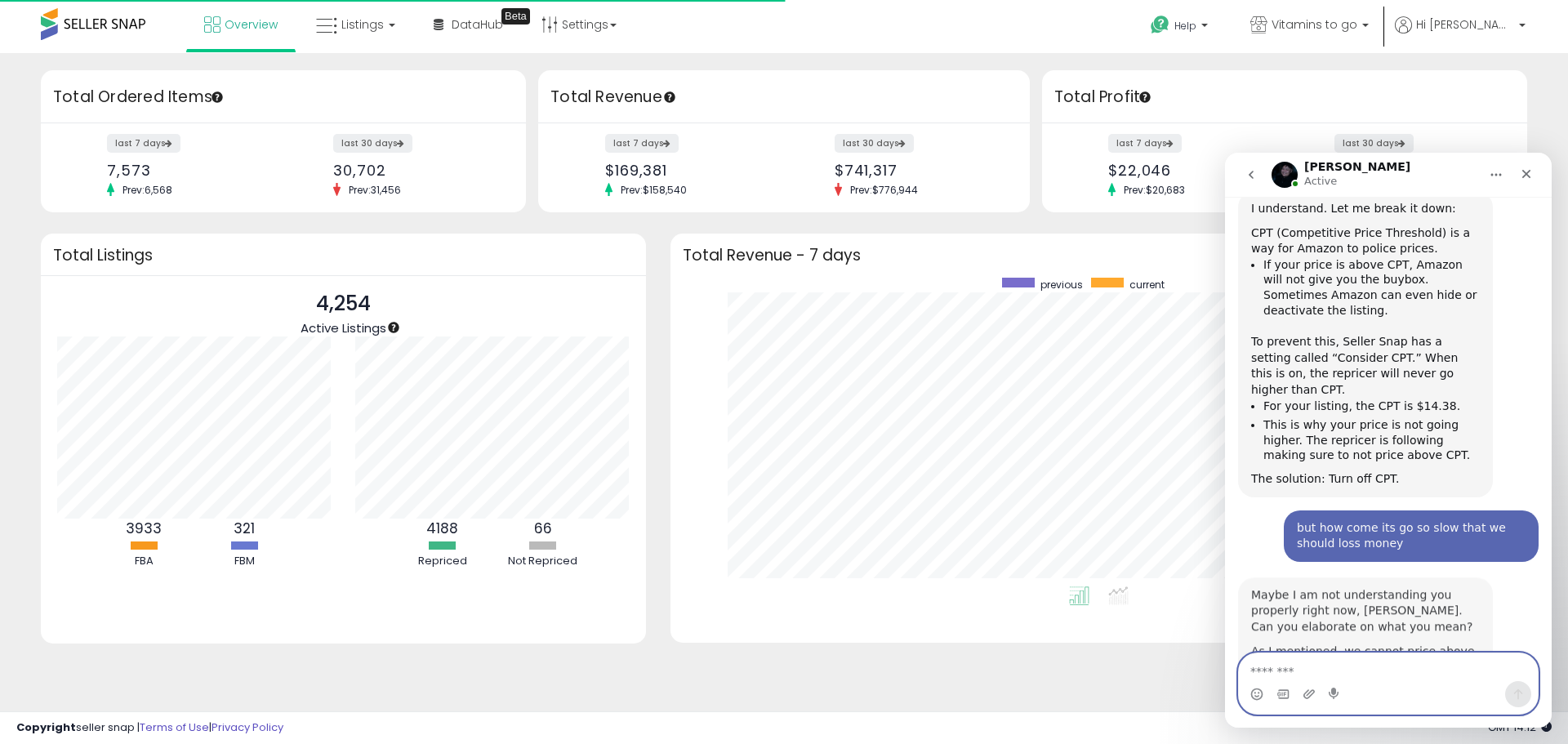
scroll to position [1032, 0]
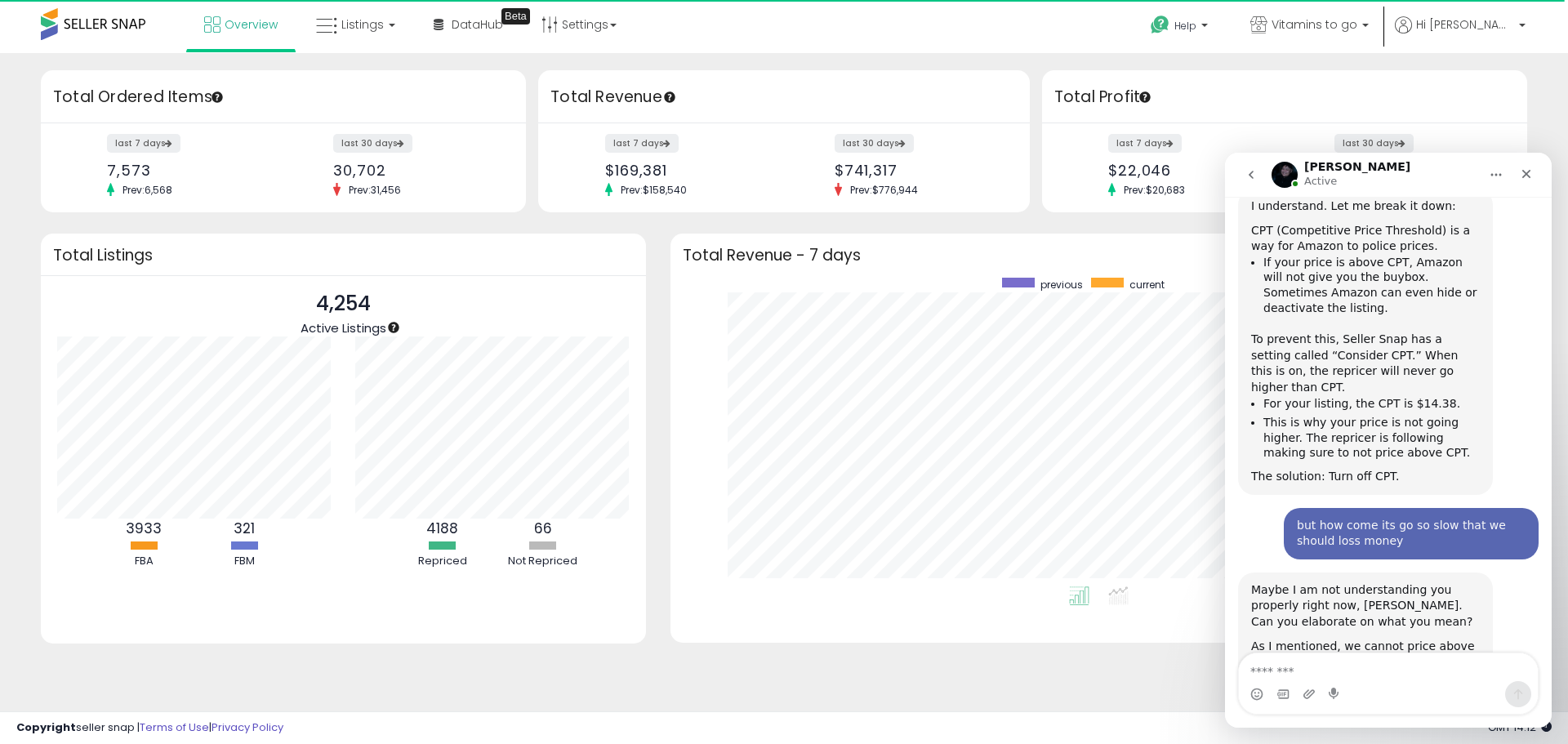
click at [1260, 166] on button "go back" at bounding box center [1250, 174] width 31 height 31
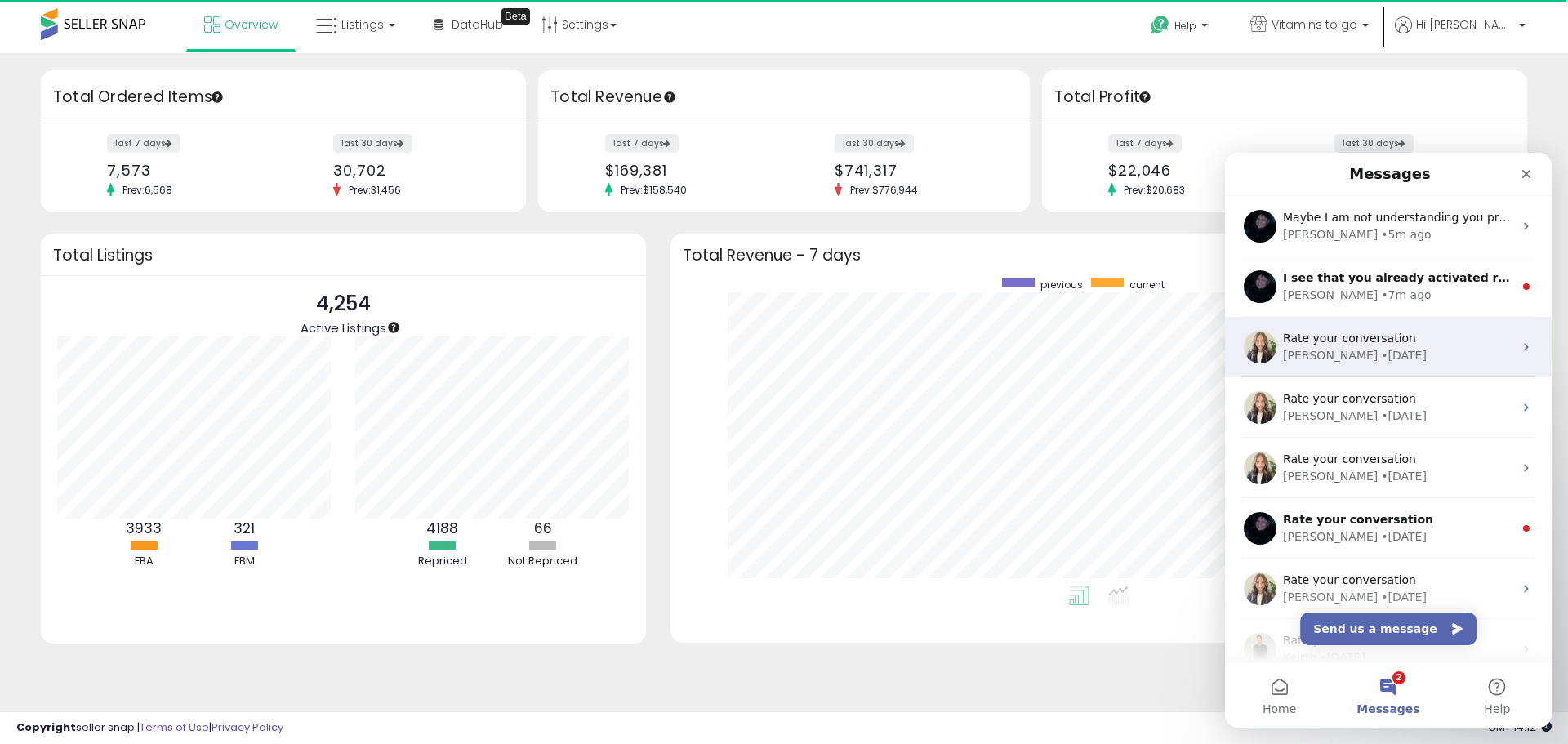
click at [1329, 322] on div "Rate your conversation [PERSON_NAME] • [DATE]" at bounding box center [1388, 346] width 326 height 61
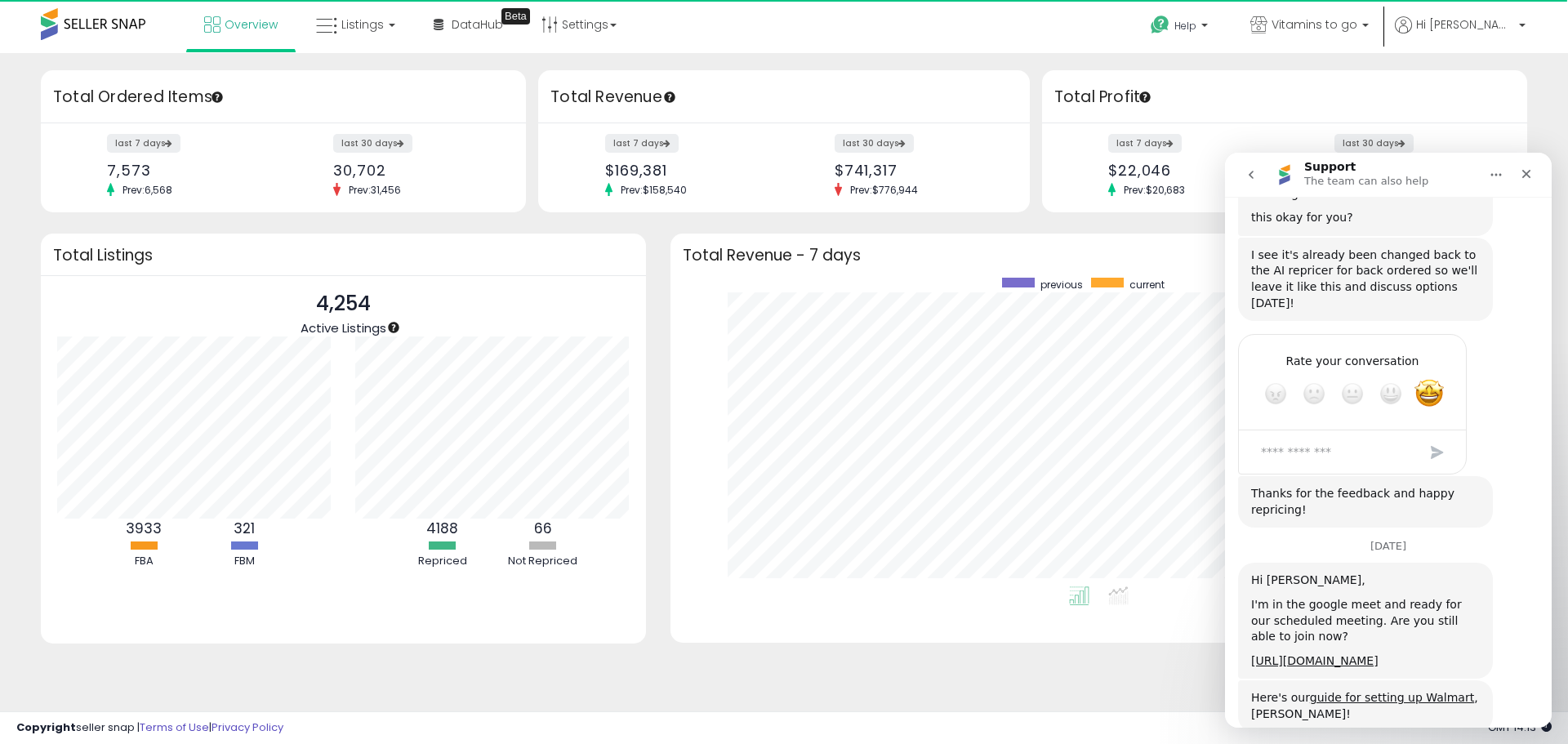
scroll to position [1747, 0]
click at [1255, 176] on icon "go back" at bounding box center [1251, 174] width 13 height 13
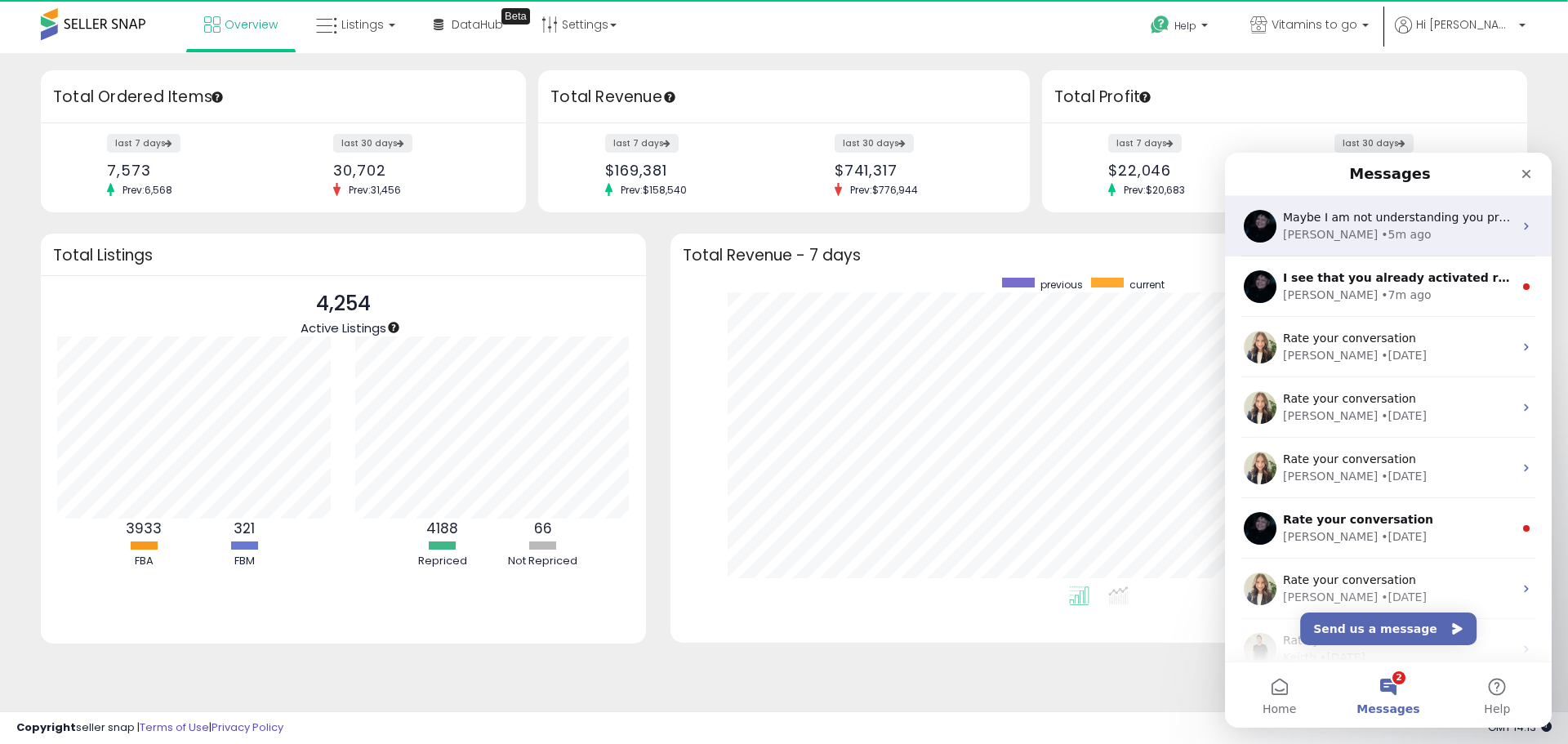
scroll to position [0, 0]
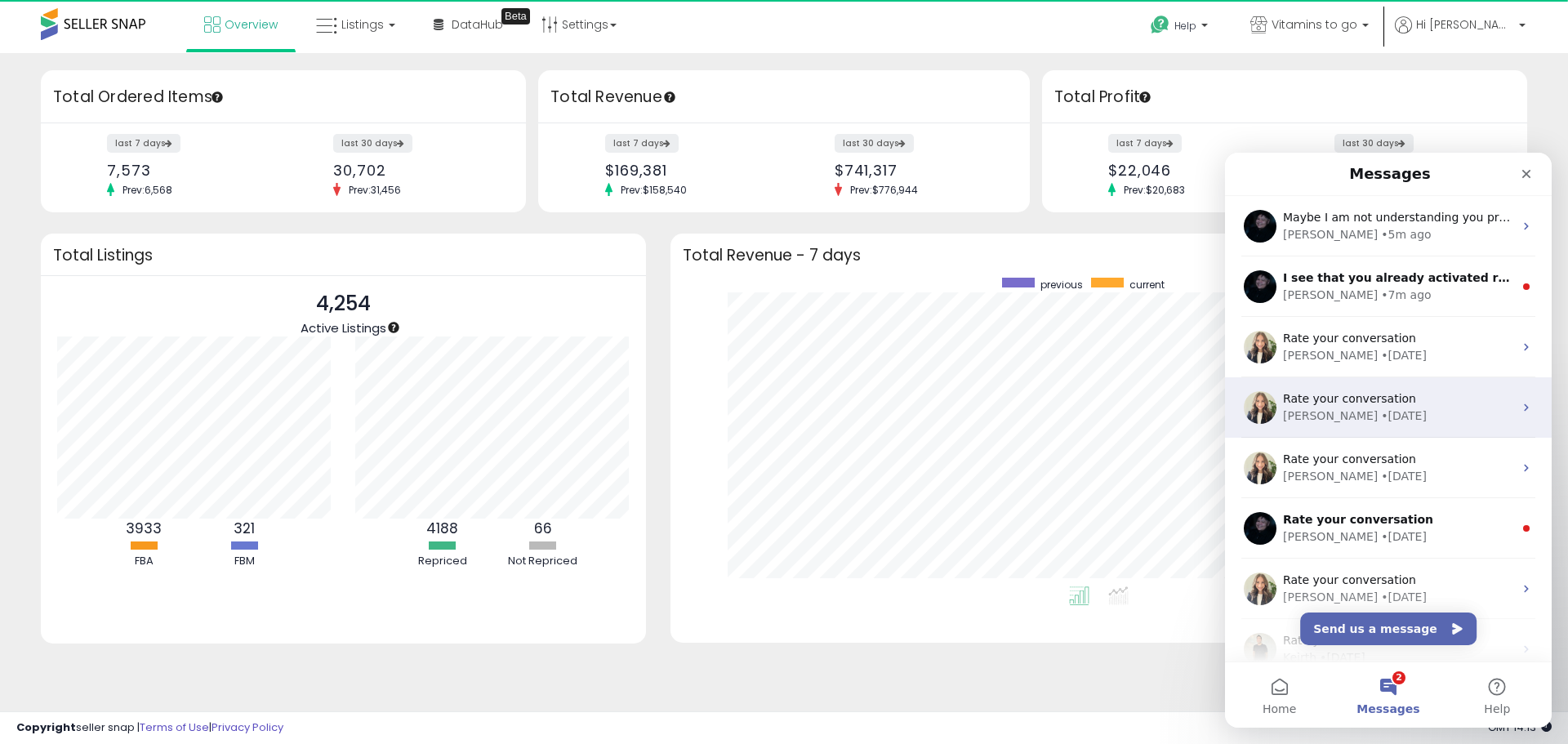
click at [1336, 398] on span "Rate your conversation" at bounding box center [1349, 398] width 133 height 13
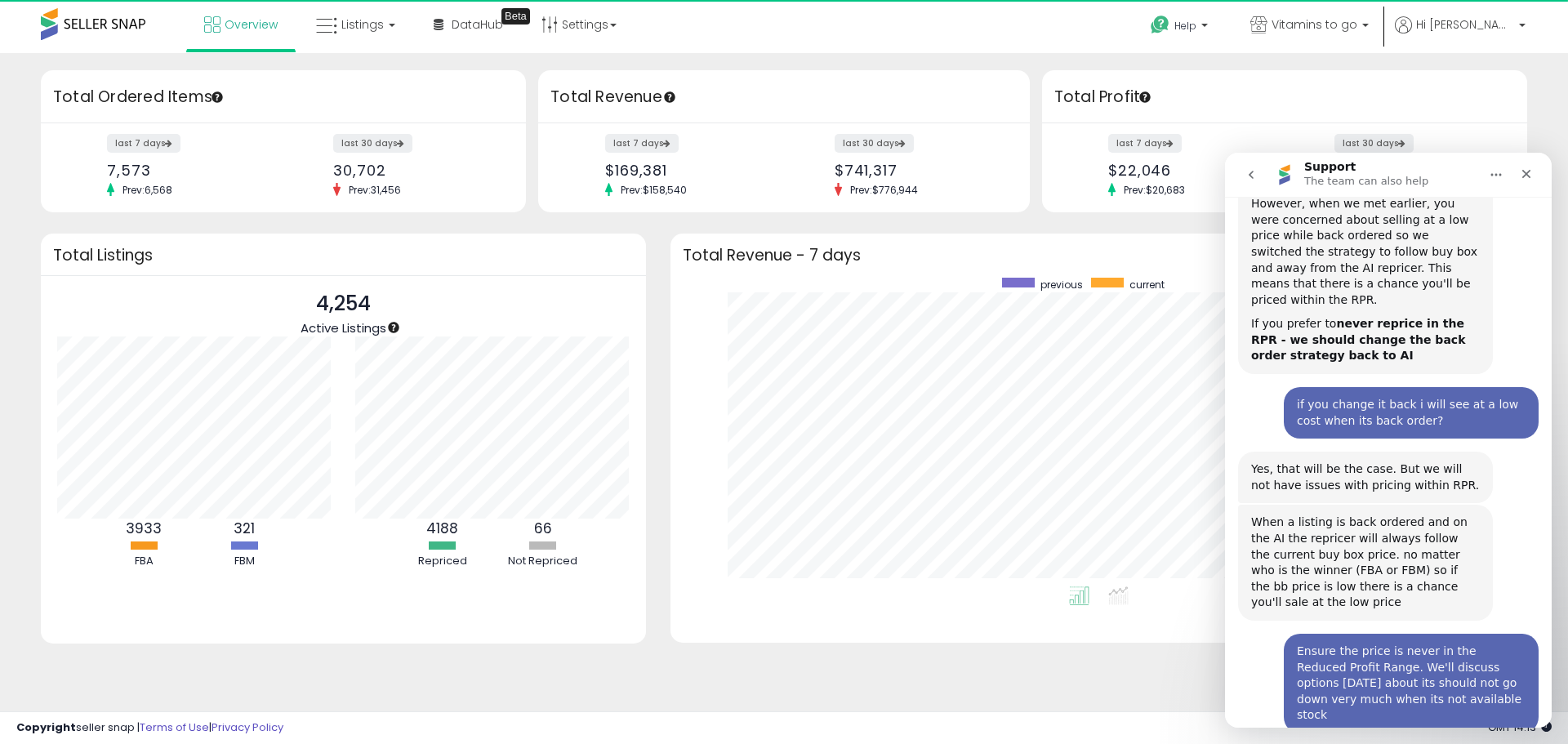
scroll to position [2522, 0]
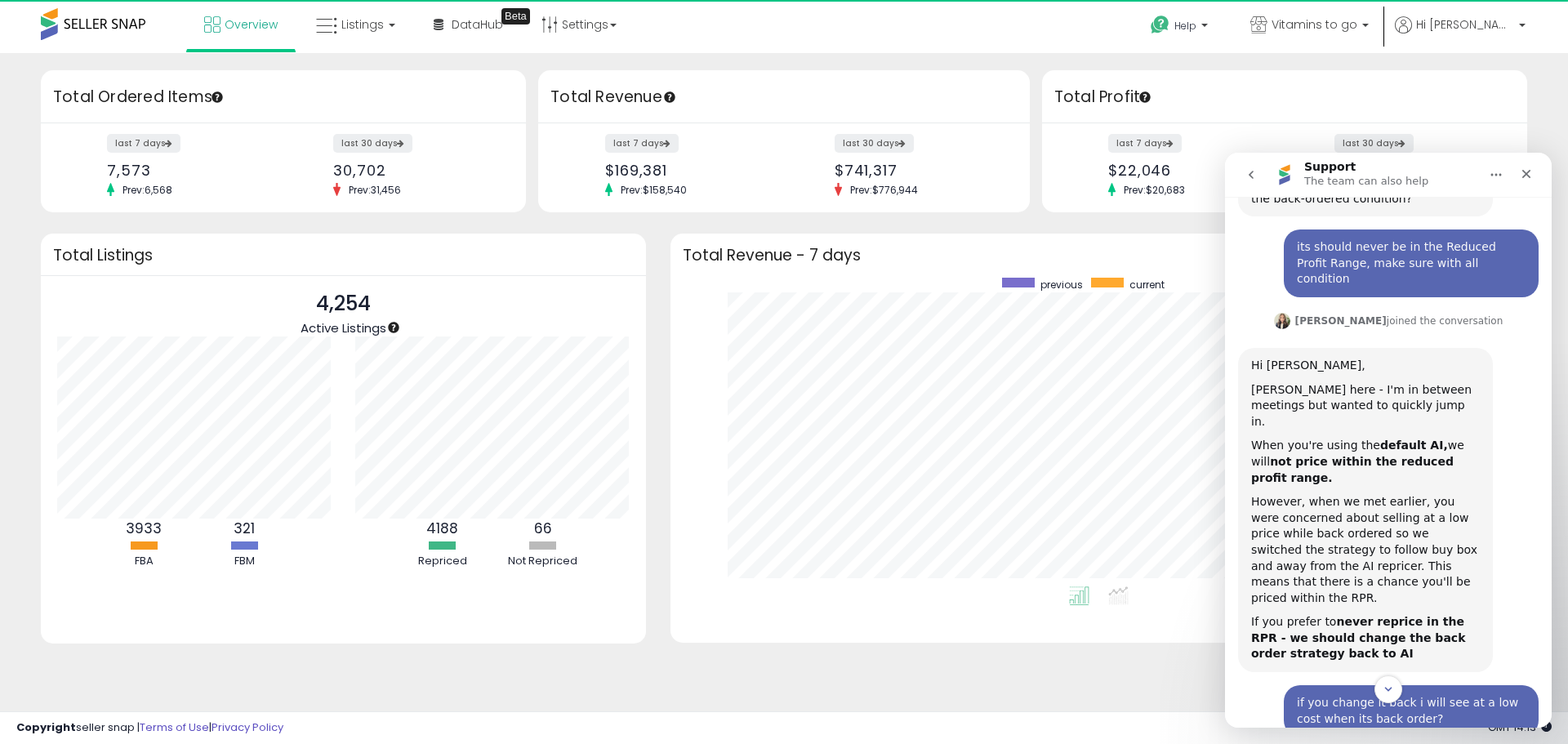
click at [1252, 182] on button "go back" at bounding box center [1250, 174] width 31 height 31
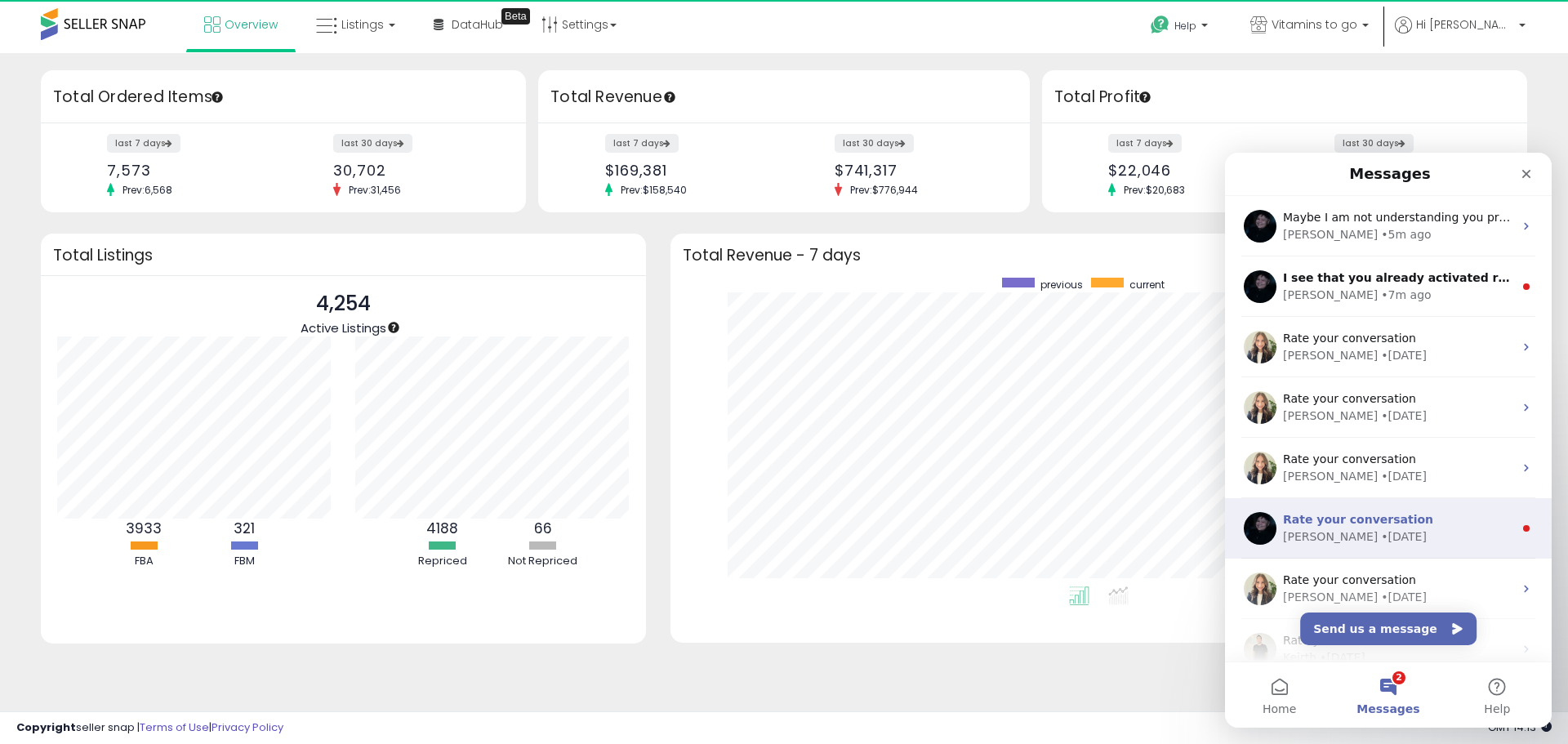
click at [1381, 529] on div "• [DATE]" at bounding box center [1404, 536] width 46 height 17
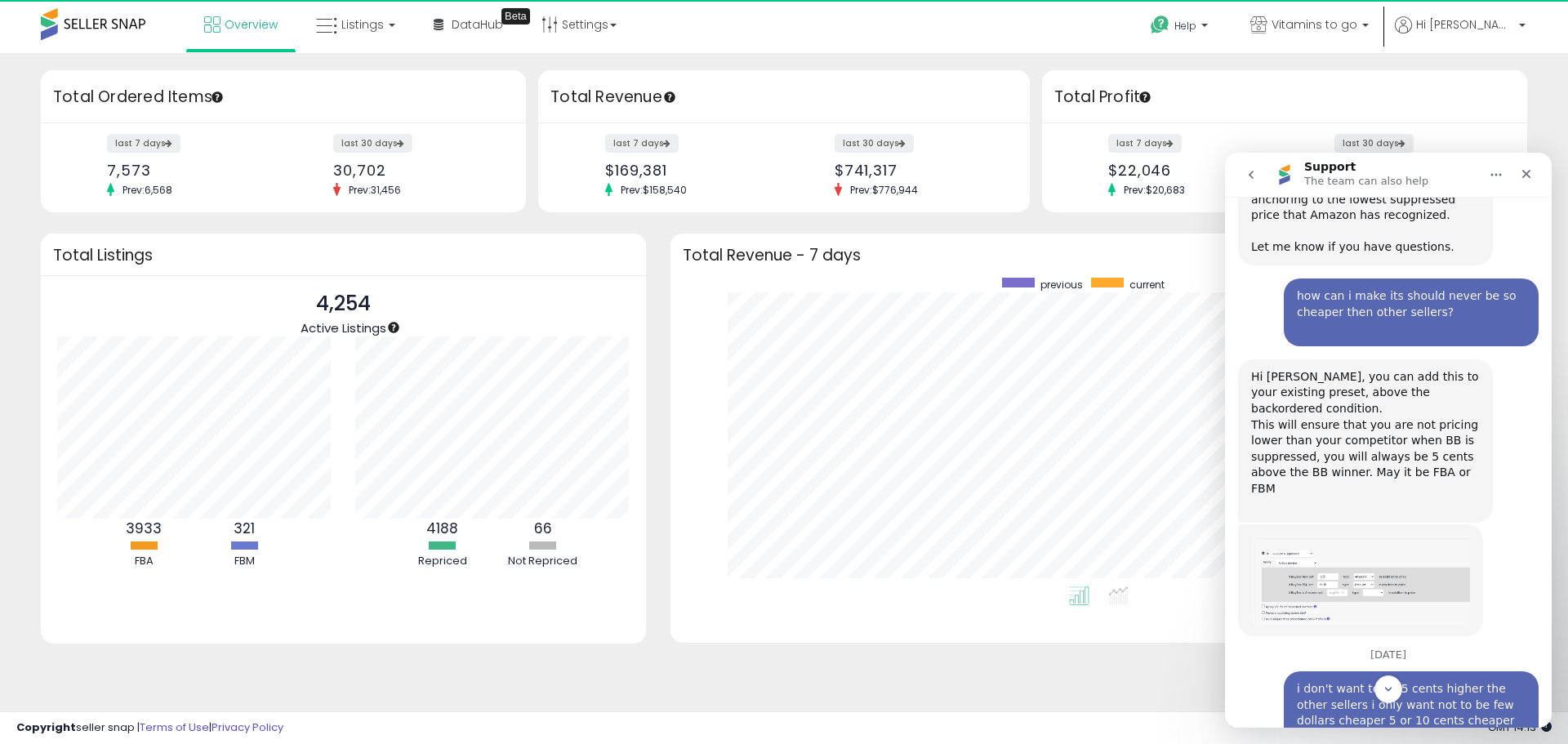
scroll to position [666, 0]
click at [1258, 171] on button "go back" at bounding box center [1250, 174] width 31 height 31
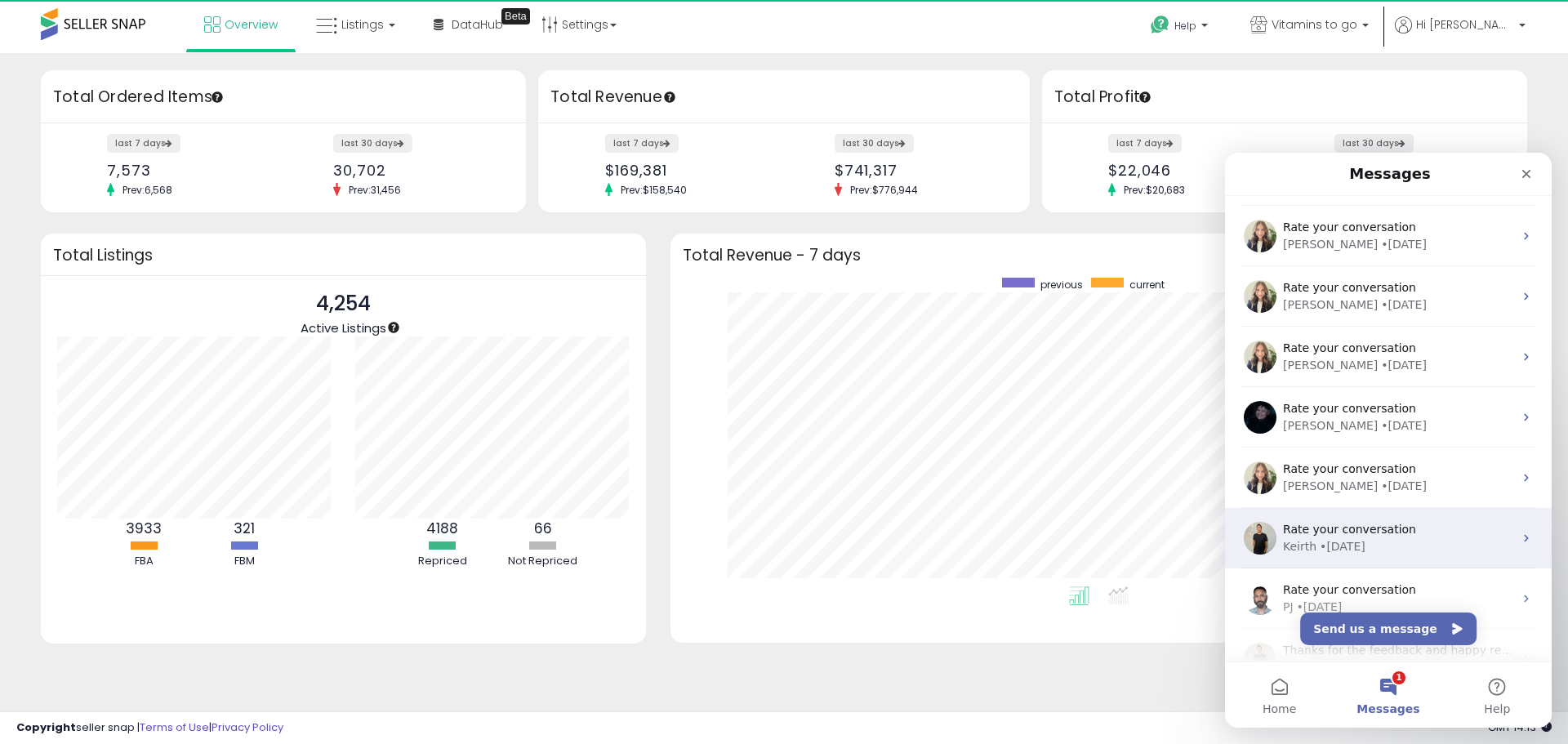
scroll to position [164, 0]
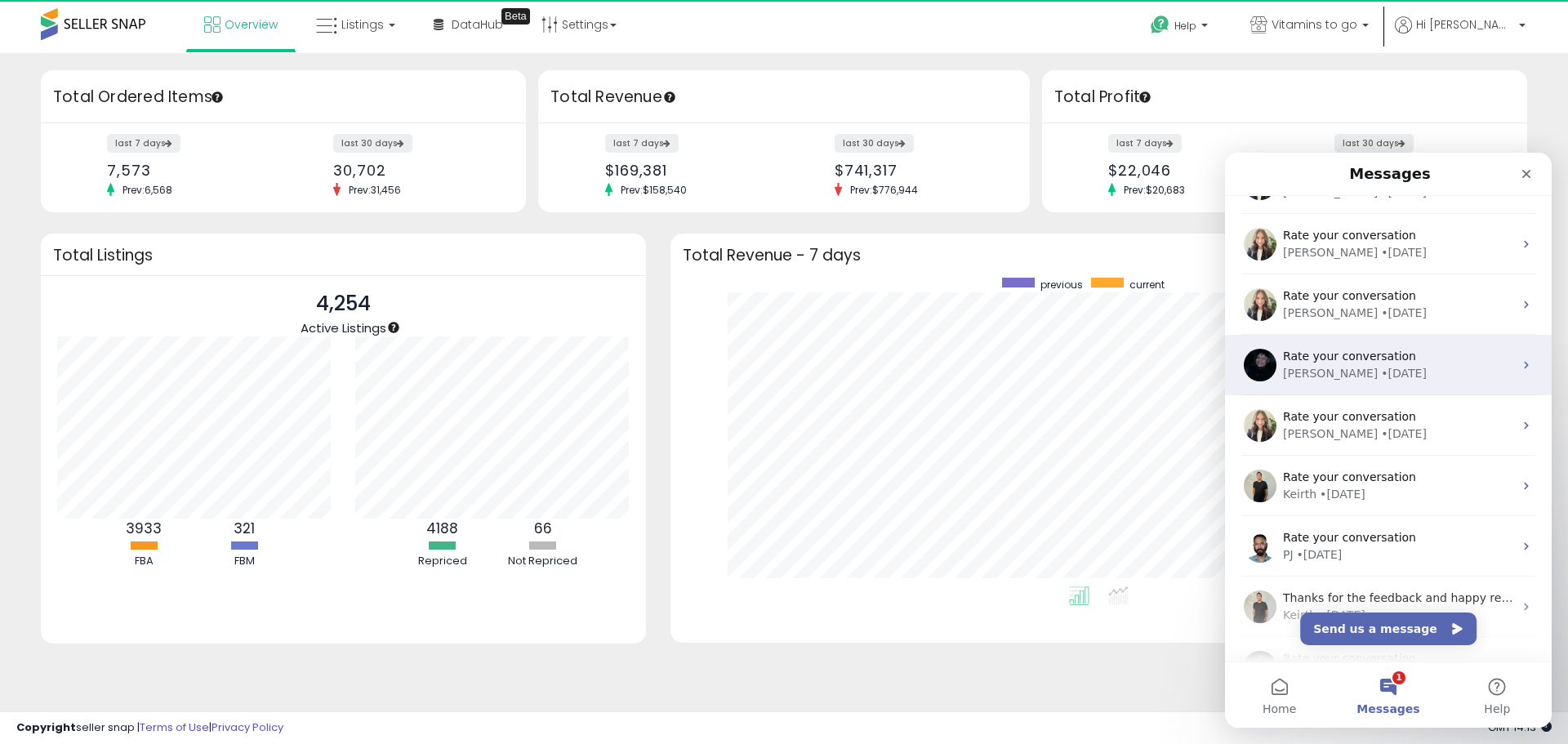
click at [1359, 354] on span "Rate your conversation" at bounding box center [1349, 355] width 133 height 13
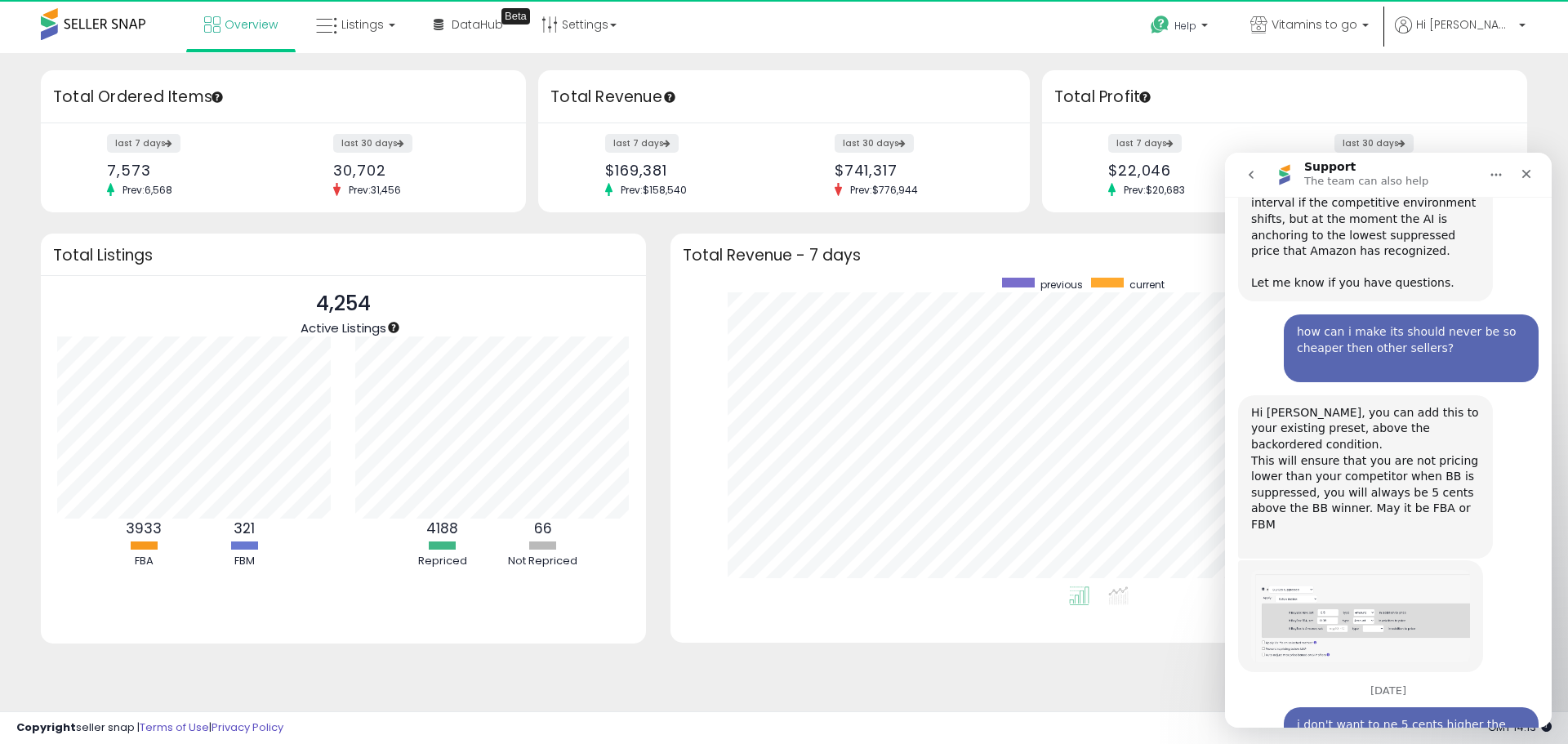
scroll to position [585, 0]
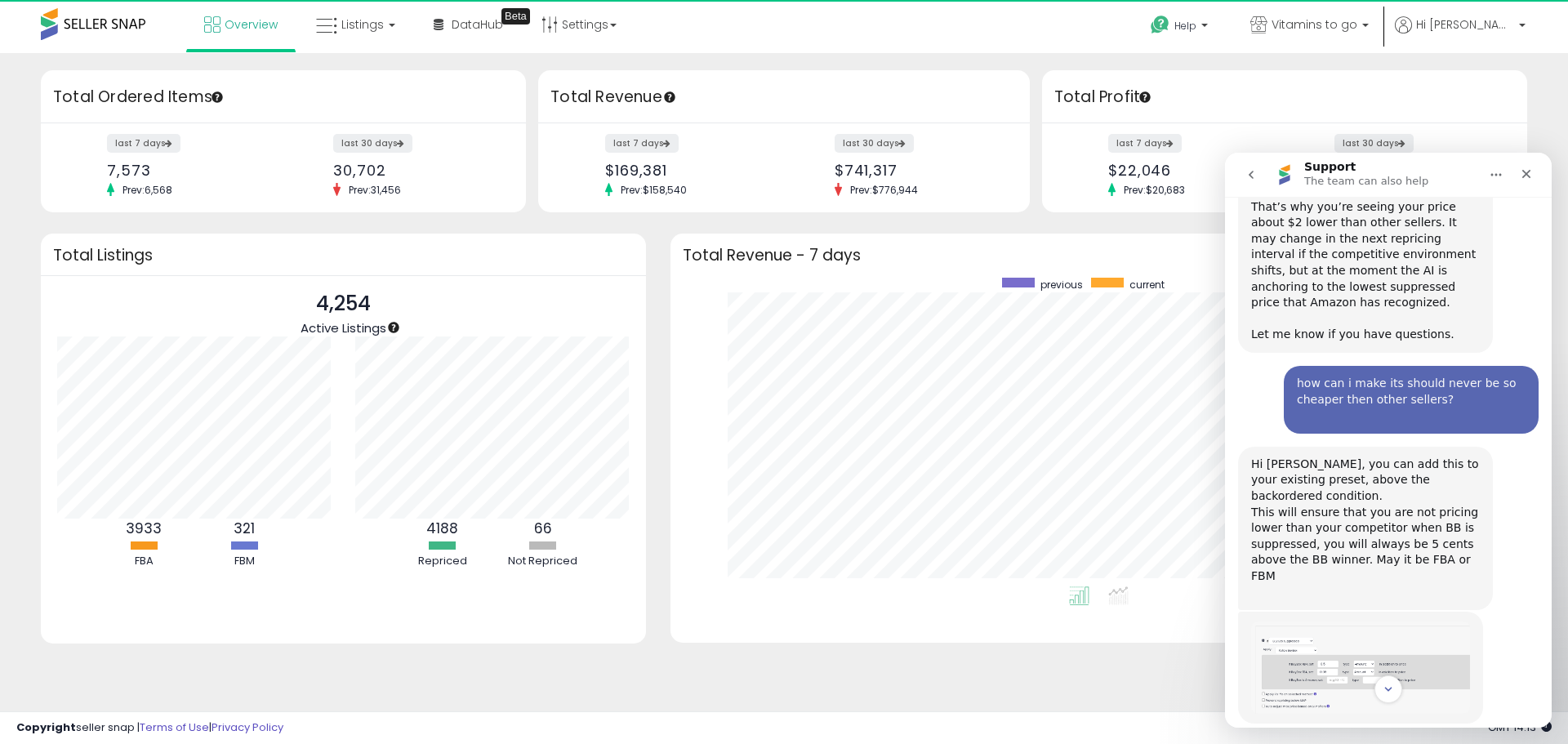
click at [1257, 187] on button "go back" at bounding box center [1250, 174] width 31 height 31
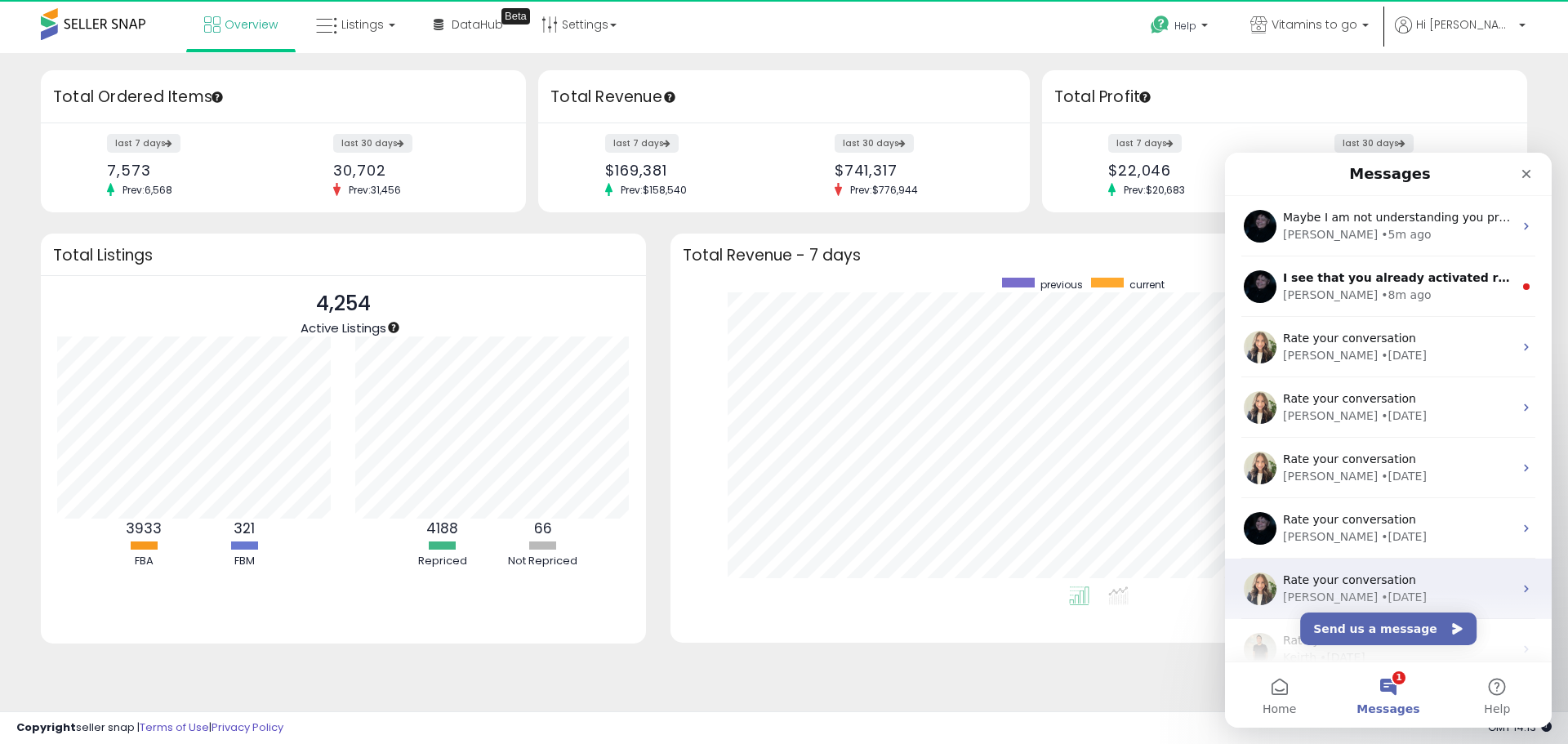
click at [1338, 585] on span "Rate your conversation" at bounding box center [1349, 580] width 133 height 13
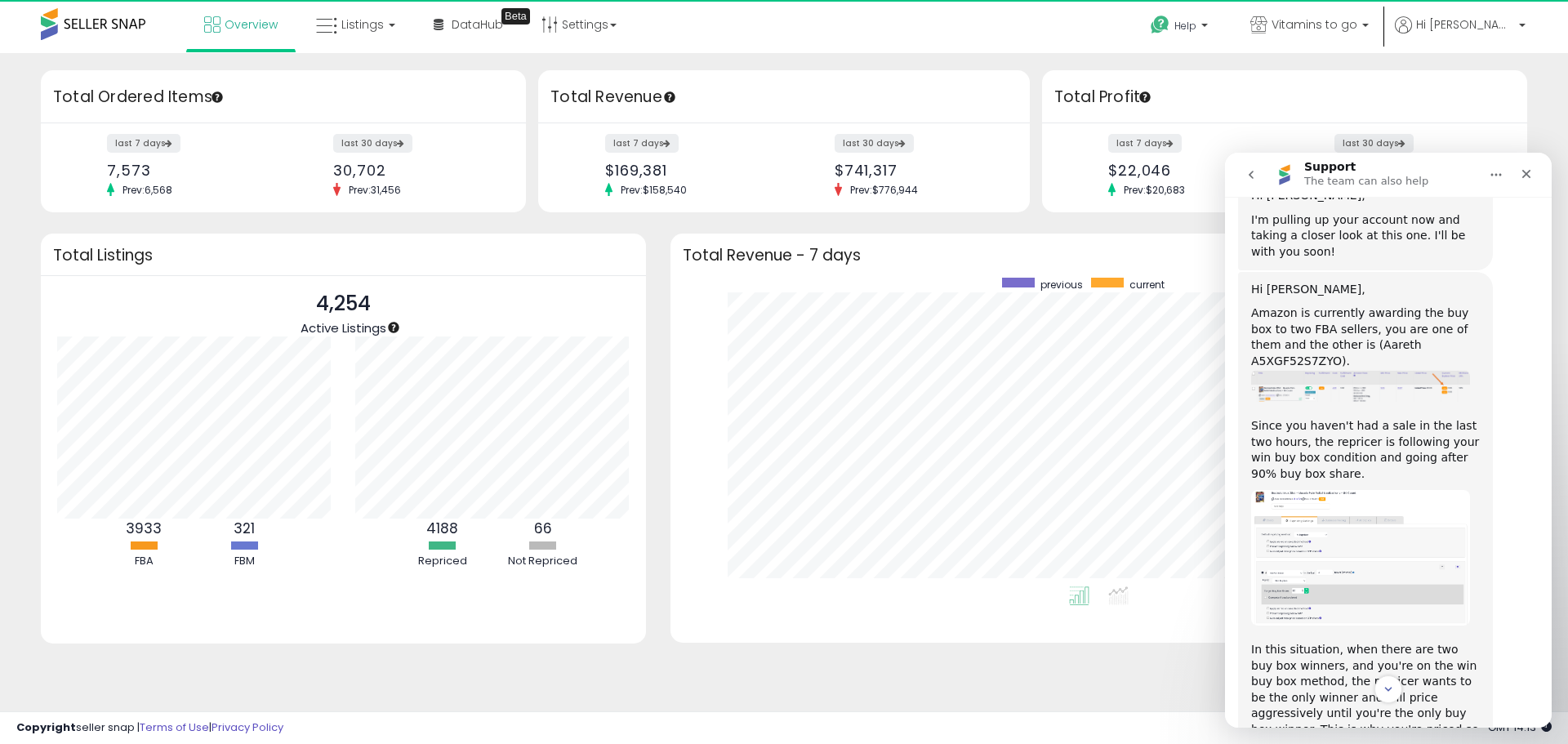
scroll to position [510, 0]
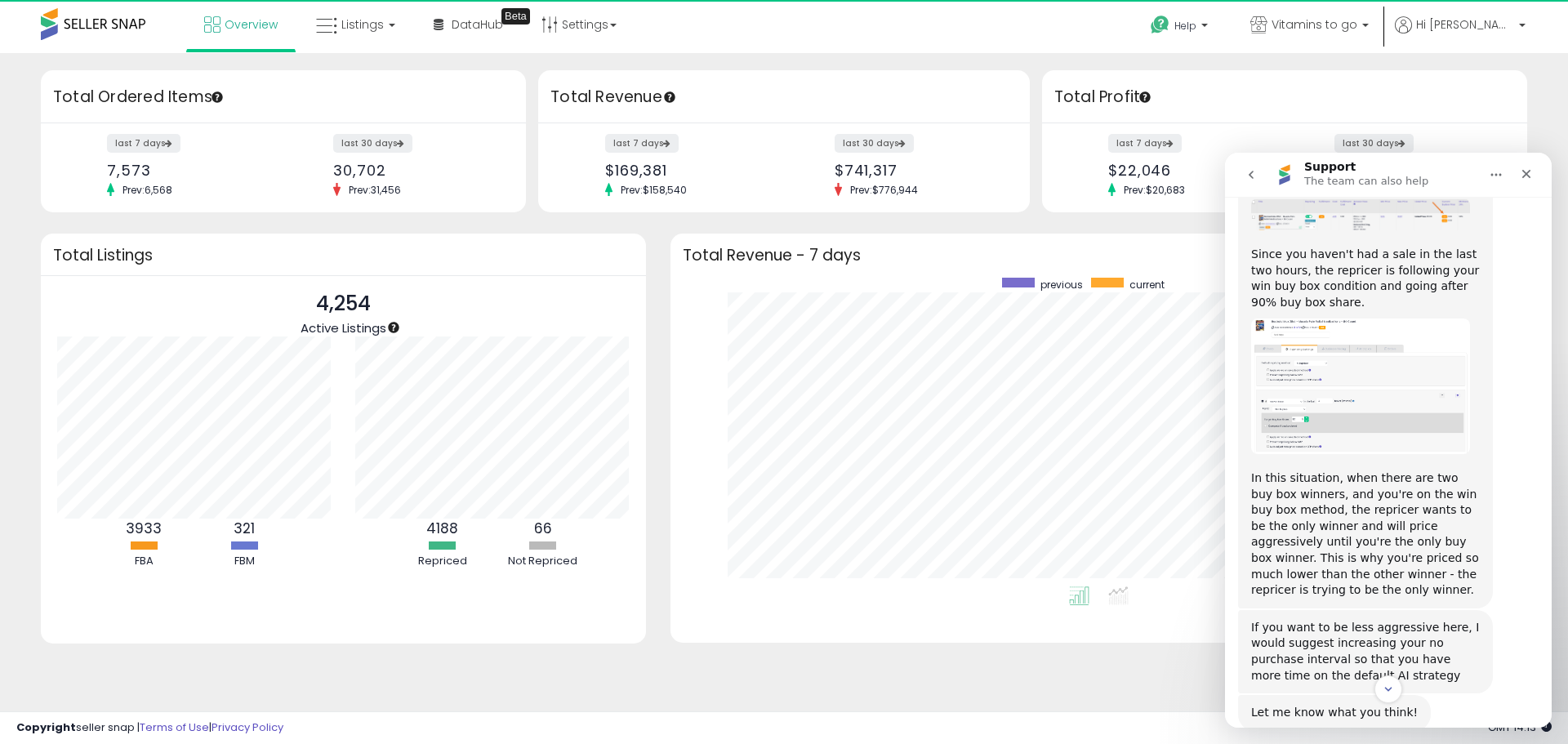
click at [1251, 175] on icon "go back" at bounding box center [1251, 174] width 13 height 13
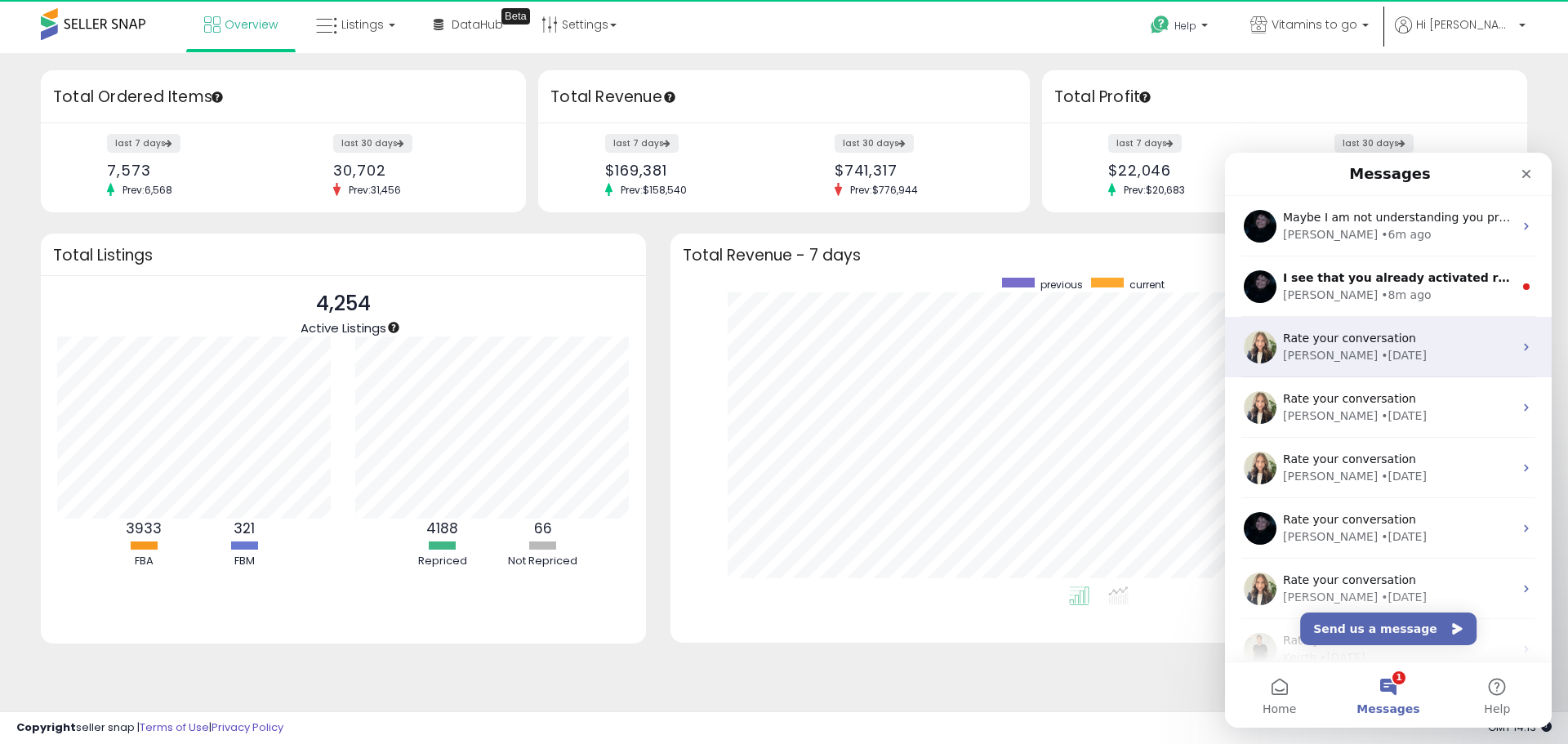
click at [1325, 341] on span "Rate your conversation" at bounding box center [1349, 338] width 133 height 13
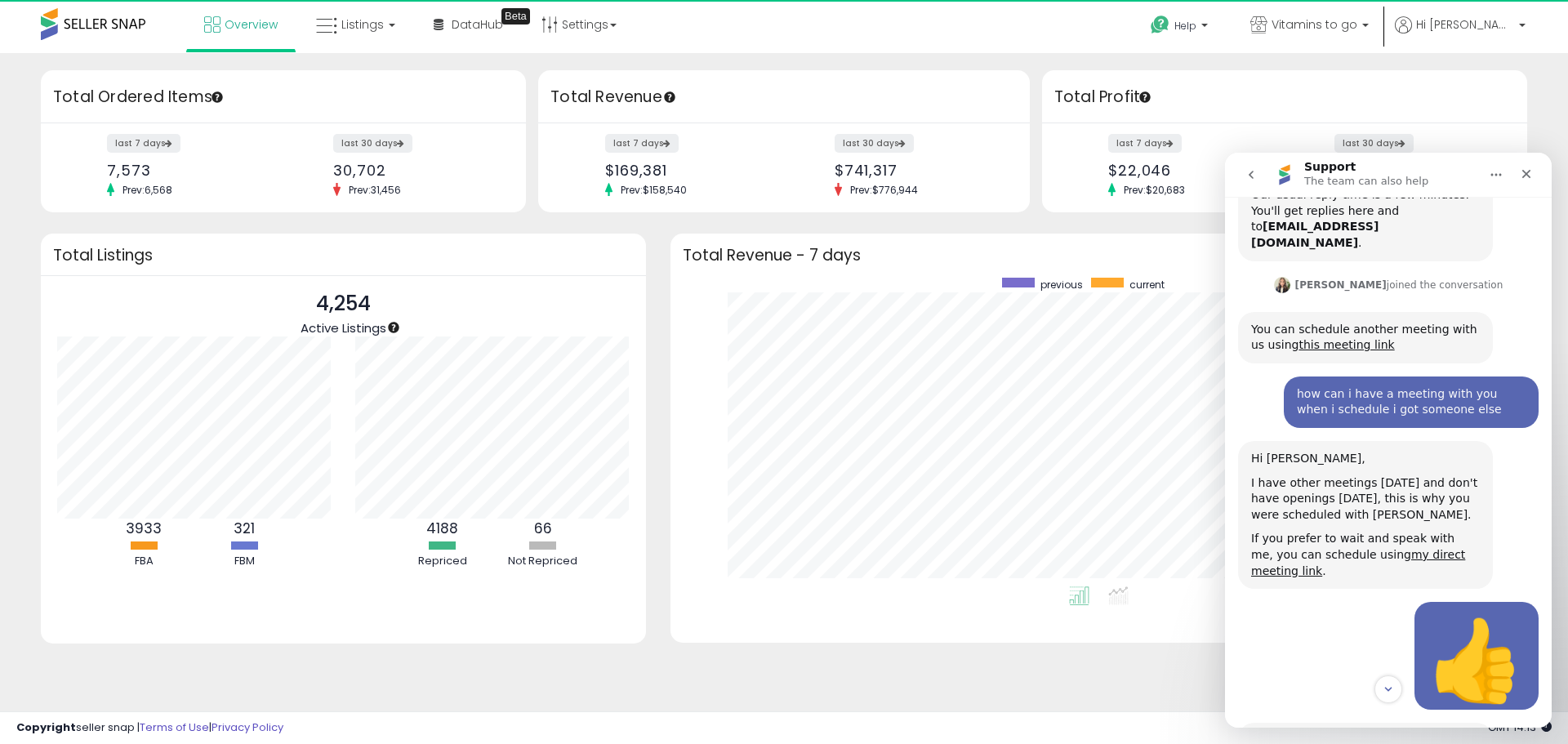
scroll to position [114, 0]
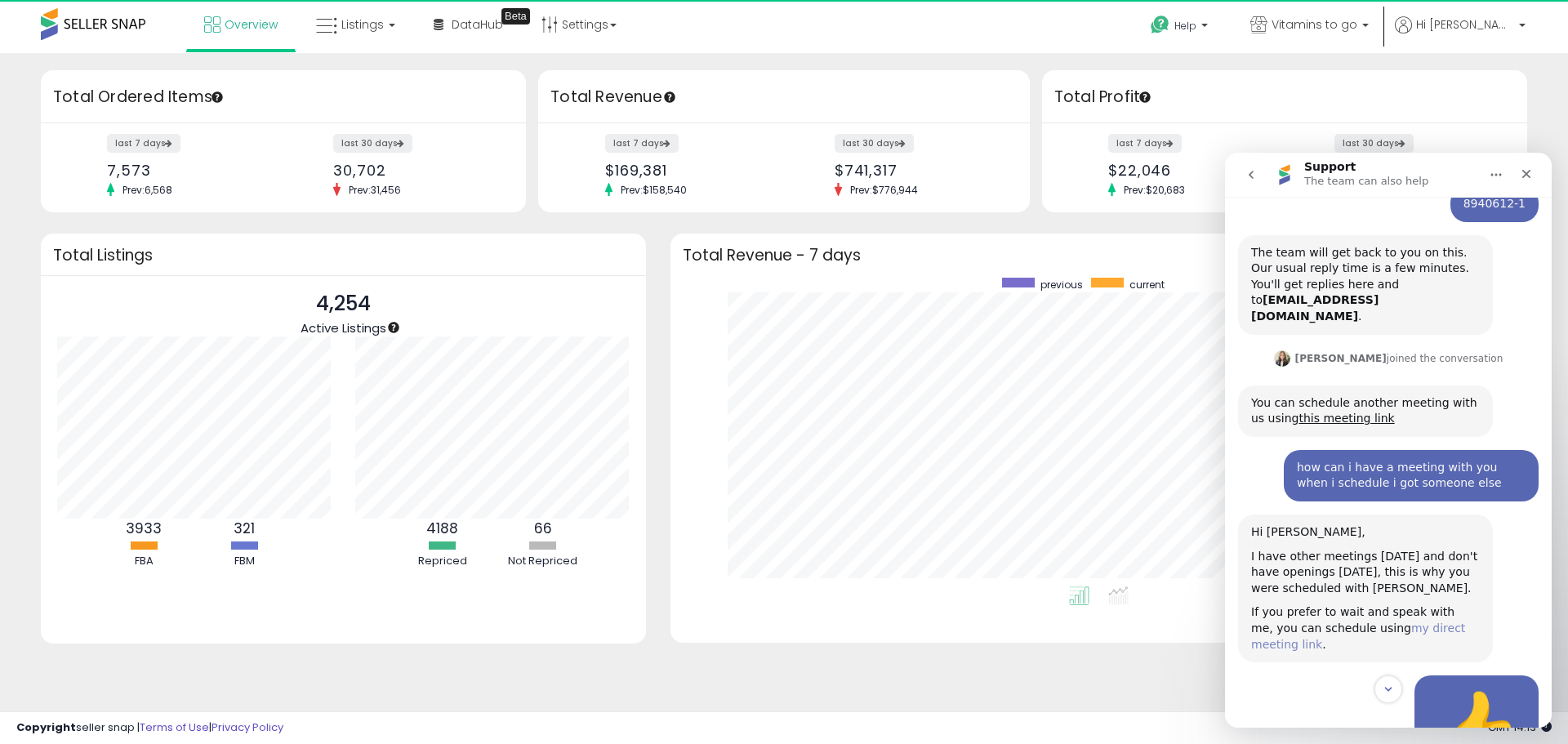
click at [1394, 621] on link "my direct meeting link" at bounding box center [1358, 635] width 214 height 29
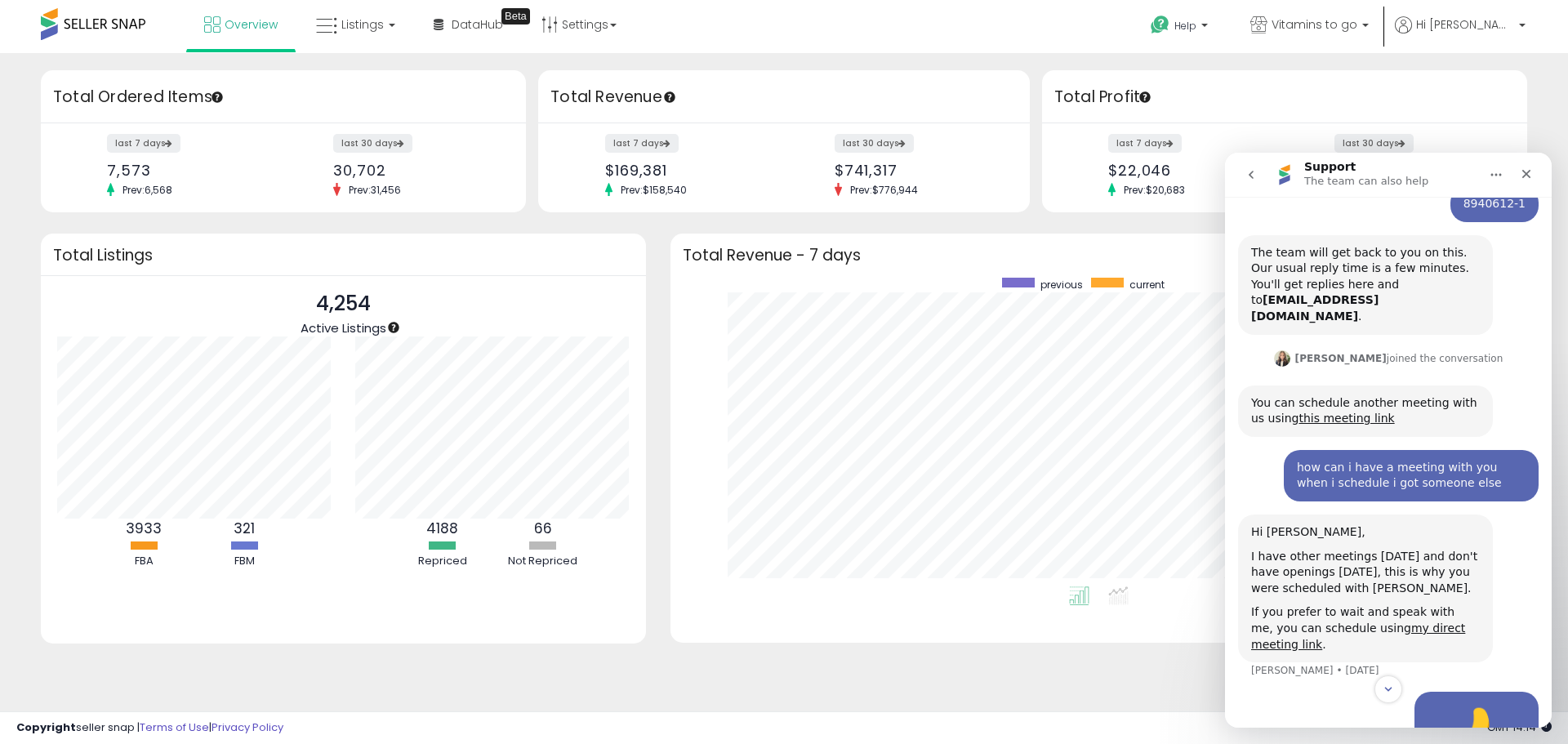
click at [1250, 174] on icon "go back" at bounding box center [1251, 174] width 5 height 8
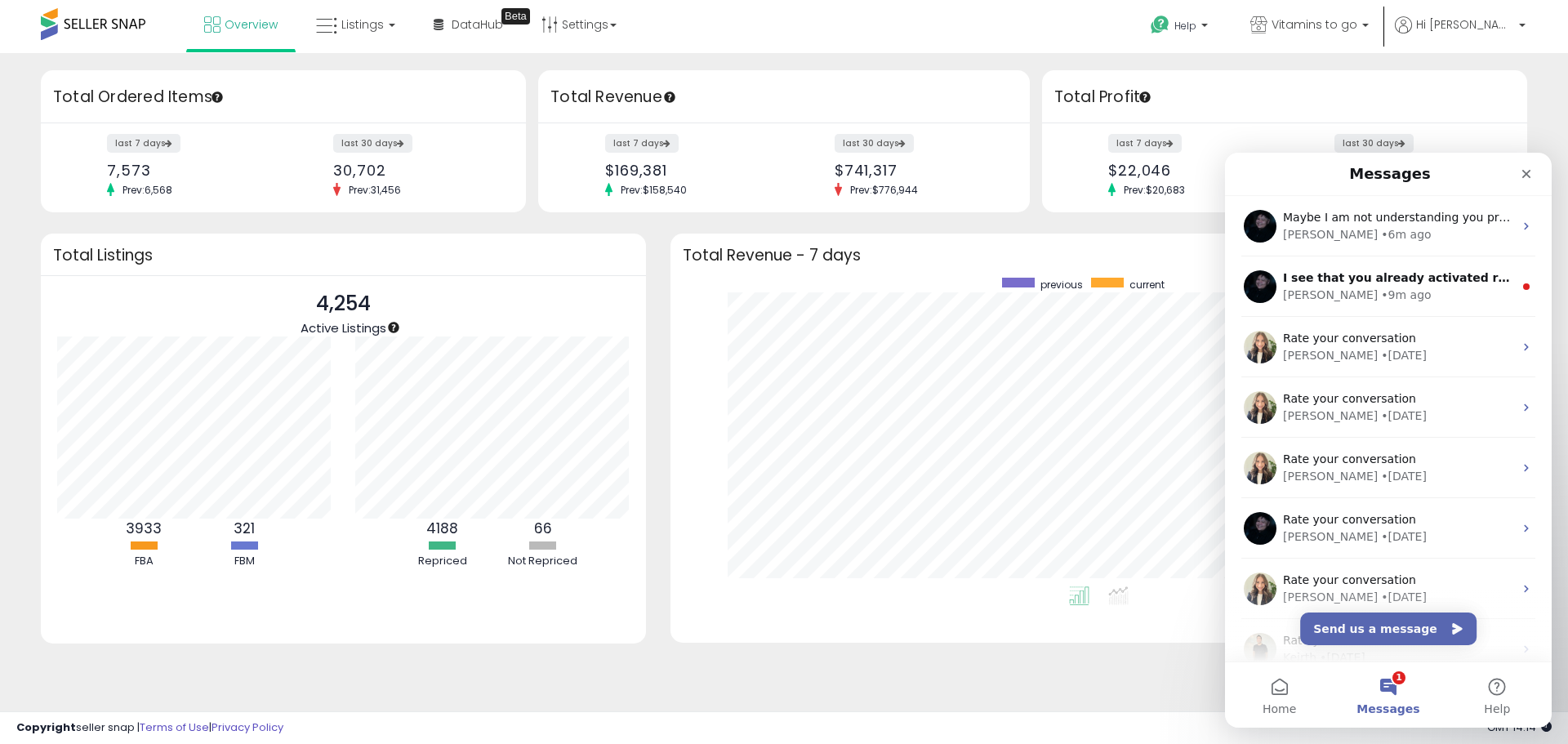
scroll to position [0, 0]
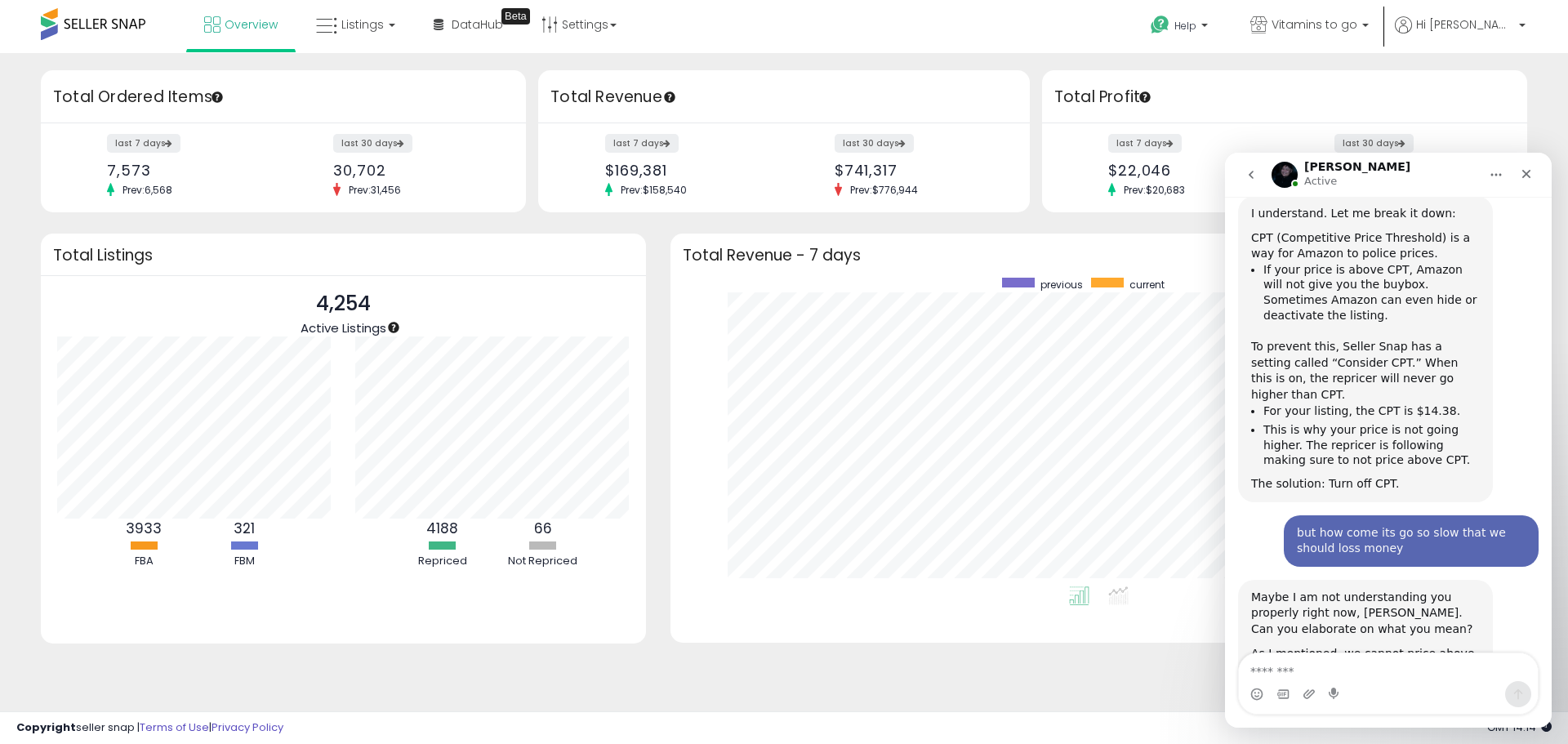
scroll to position [1032, 0]
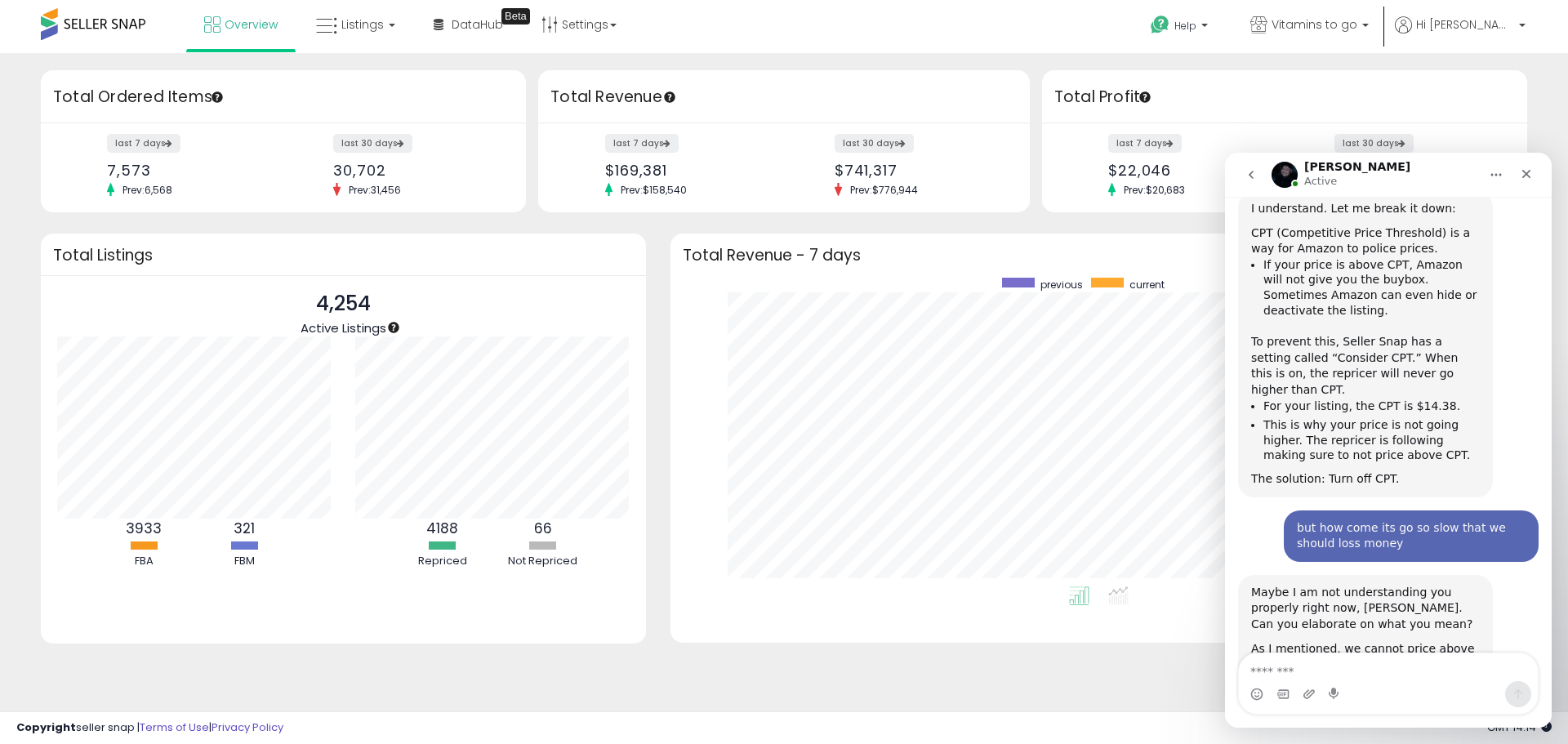
click at [1253, 177] on icon "go back" at bounding box center [1251, 174] width 5 height 8
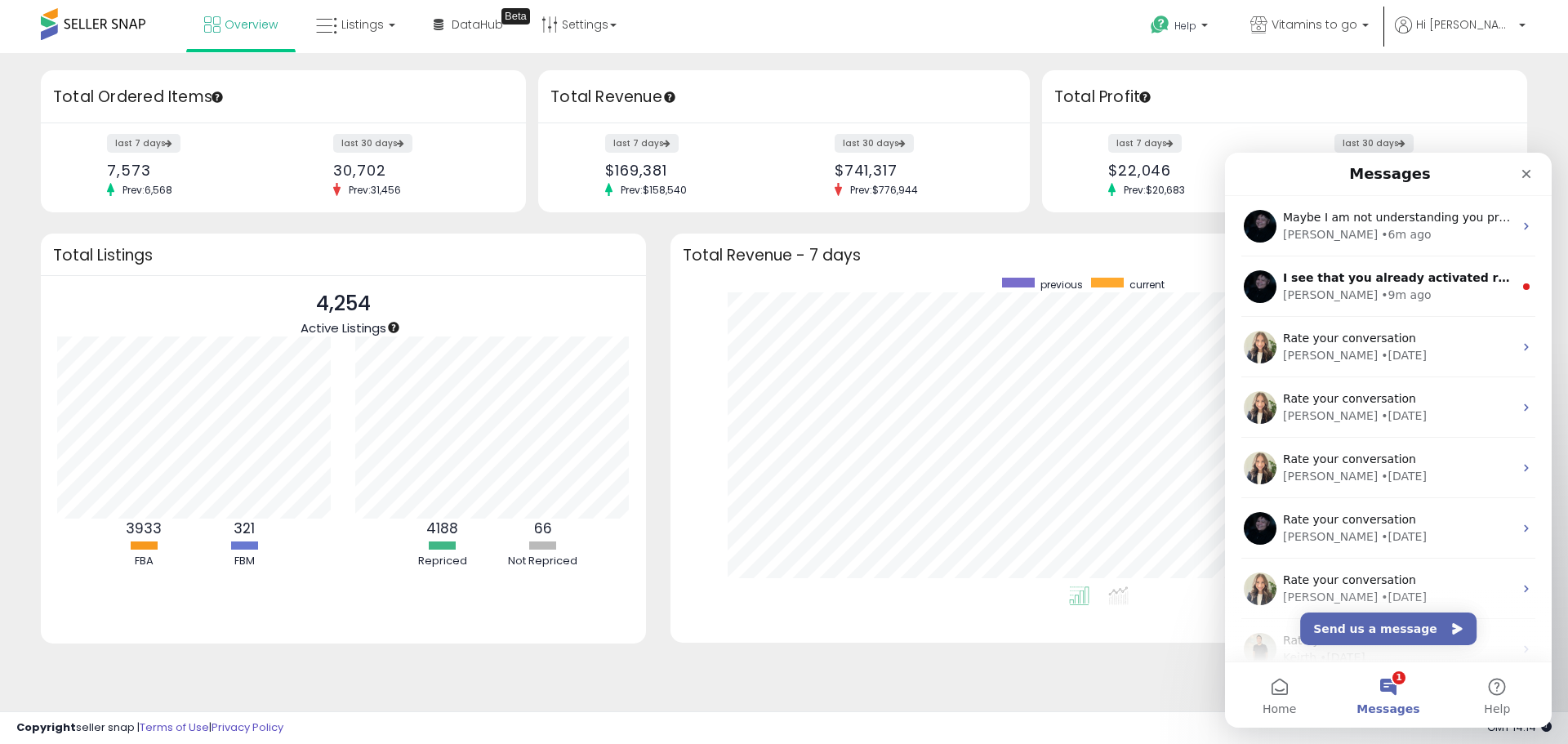
scroll to position [0, 0]
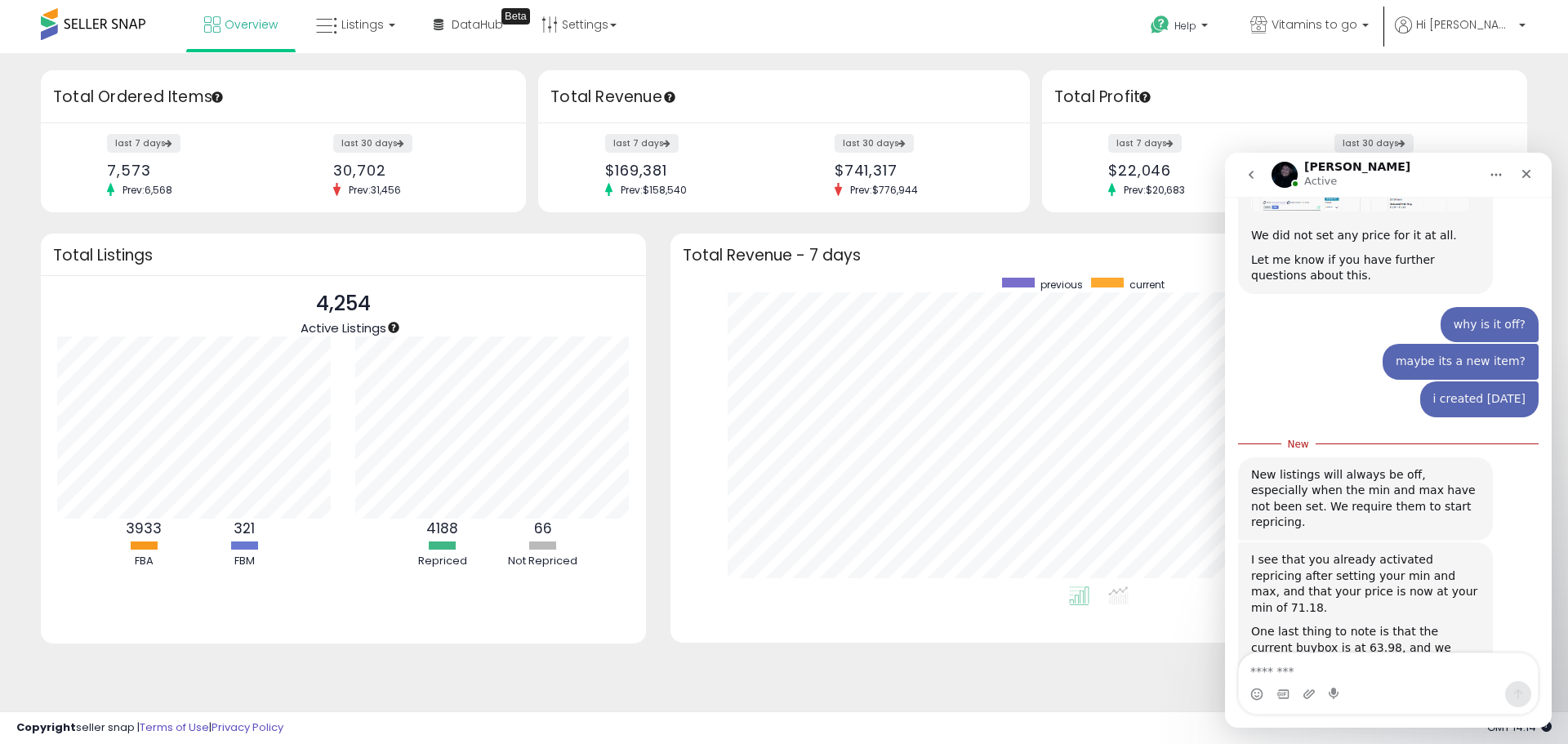
scroll to position [483, 0]
